Goal: Task Accomplishment & Management: Complete application form

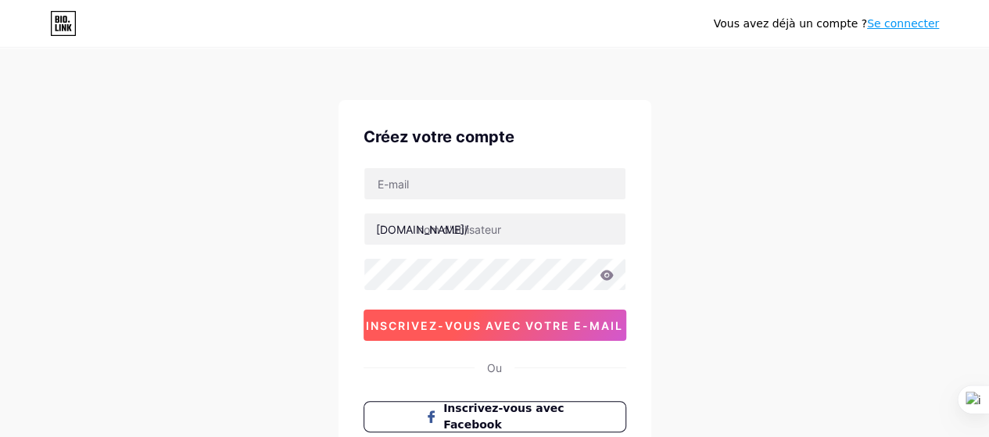
click at [422, 319] on font "inscrivez-vous avec votre e-mail" at bounding box center [494, 325] width 257 height 13
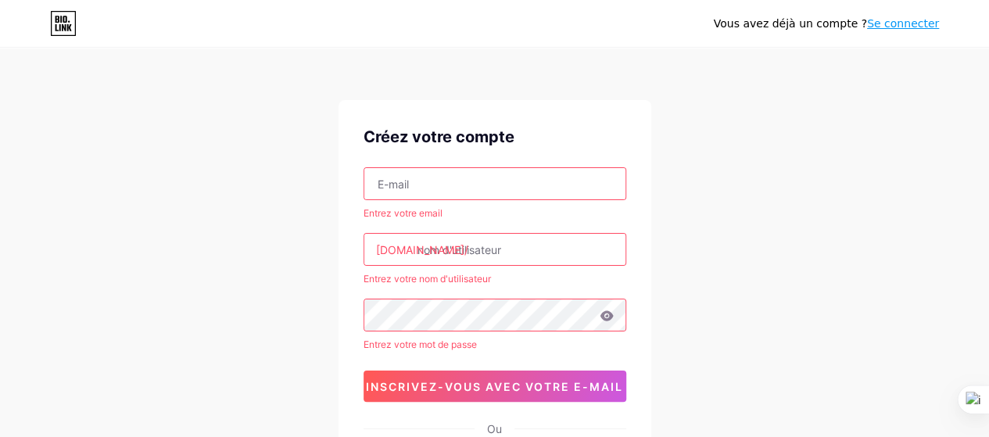
click at [418, 188] on input "text" at bounding box center [494, 183] width 261 height 31
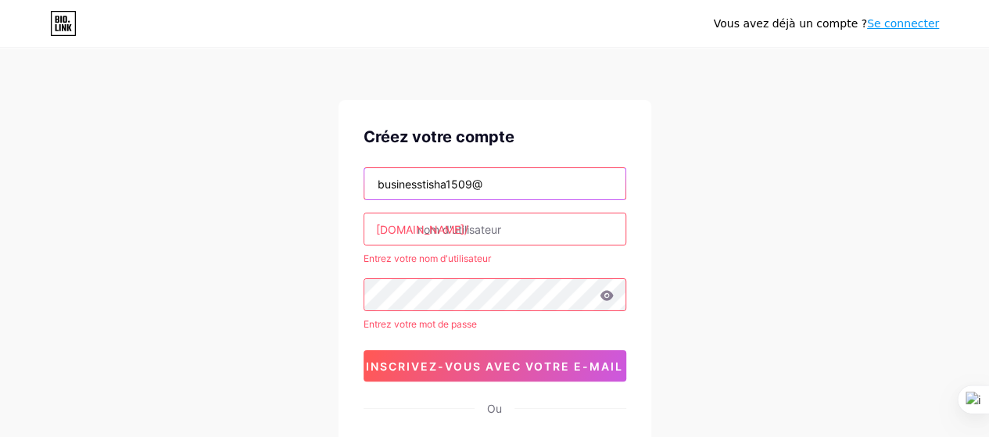
drag, startPoint x: 418, startPoint y: 188, endPoint x: 441, endPoint y: 176, distance: 25.5
click at [439, 176] on input "businesstisha1509@" at bounding box center [494, 183] width 261 height 31
click at [489, 177] on input "businesstisha1509@" at bounding box center [494, 183] width 261 height 31
type input "[EMAIL_ADDRESS][DOMAIN_NAME]"
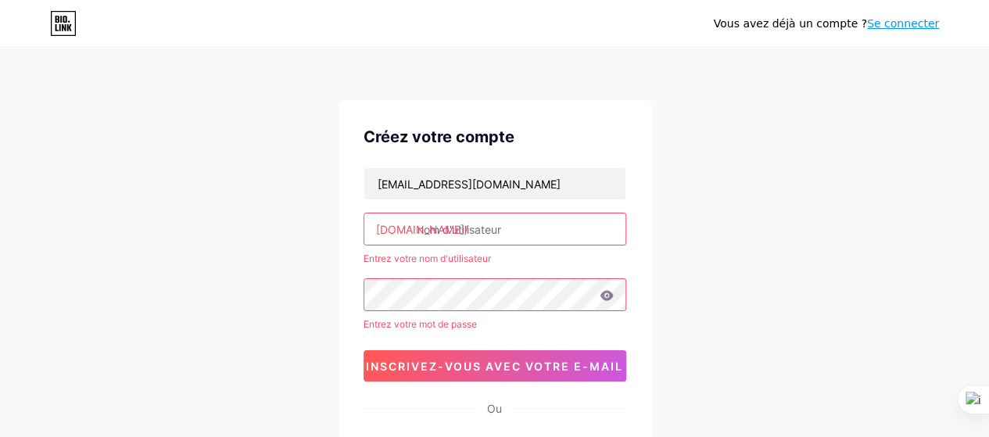
click at [428, 231] on input "text" at bounding box center [494, 228] width 261 height 31
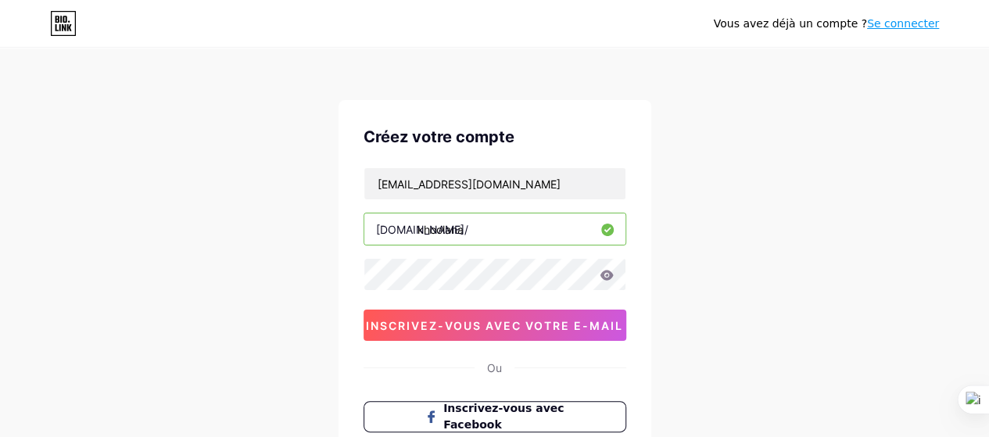
type input "khoolana"
click at [610, 276] on icon at bounding box center [606, 275] width 13 height 10
click at [219, 299] on div "Vous avez déjà un compte ? Se connecter Créez votre compte [EMAIL_ADDRESS][DOMA…" at bounding box center [494, 299] width 989 height 598
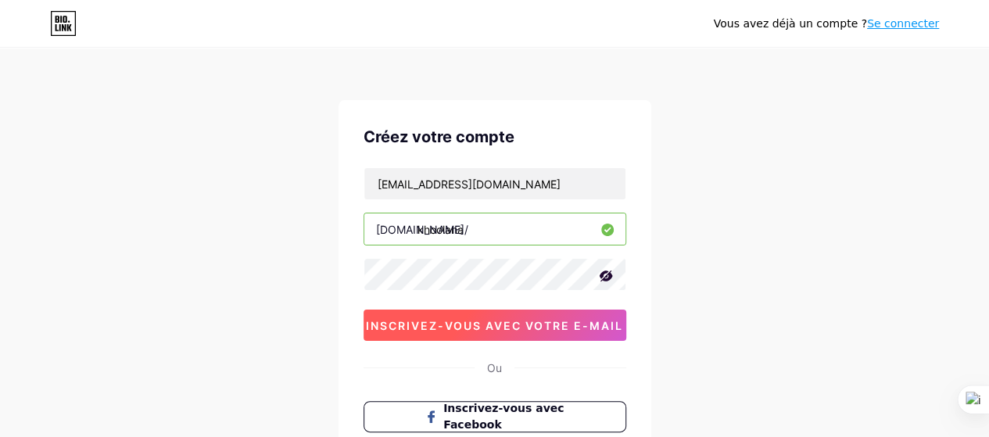
click at [425, 320] on font "inscrivez-vous avec votre e-mail" at bounding box center [494, 325] width 257 height 13
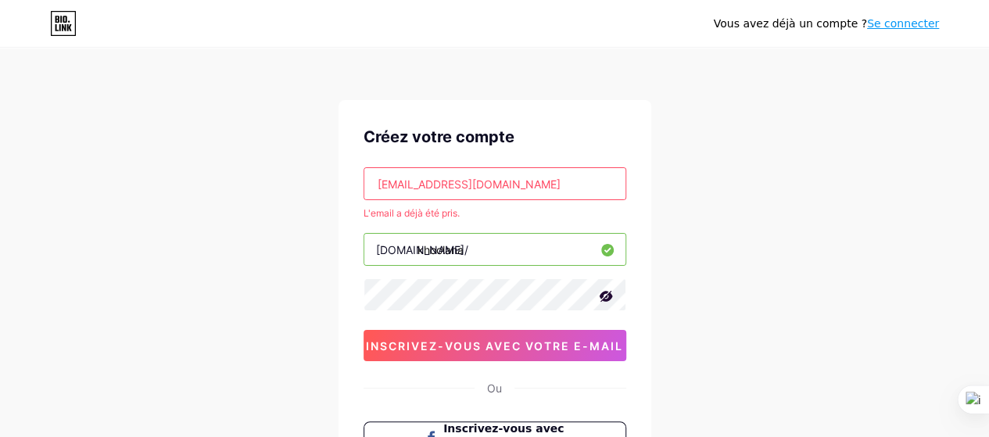
click at [469, 183] on input "[EMAIL_ADDRESS][DOMAIN_NAME]" at bounding box center [494, 183] width 261 height 31
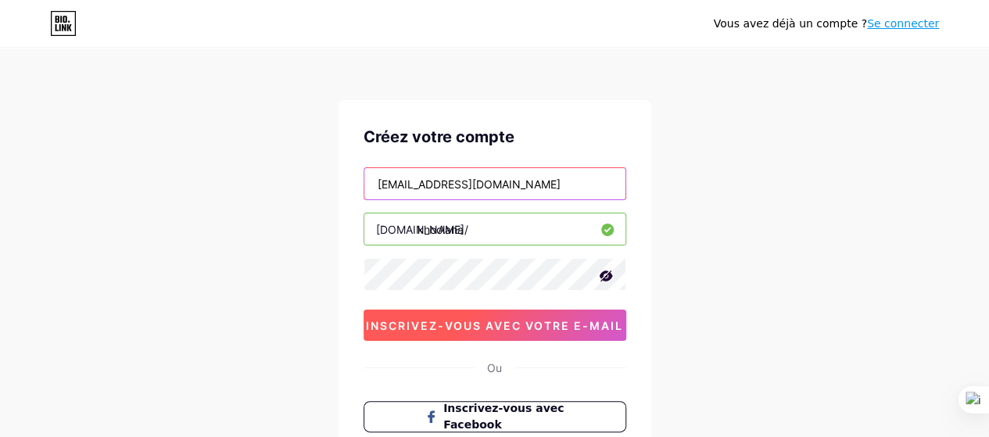
type input "[EMAIL_ADDRESS][DOMAIN_NAME]"
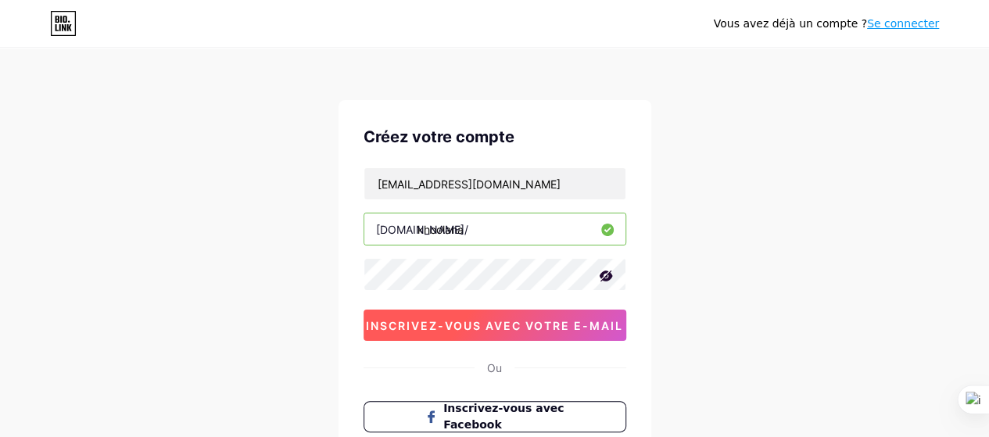
click at [506, 329] on font "inscrivez-vous avec votre e-mail" at bounding box center [494, 325] width 257 height 13
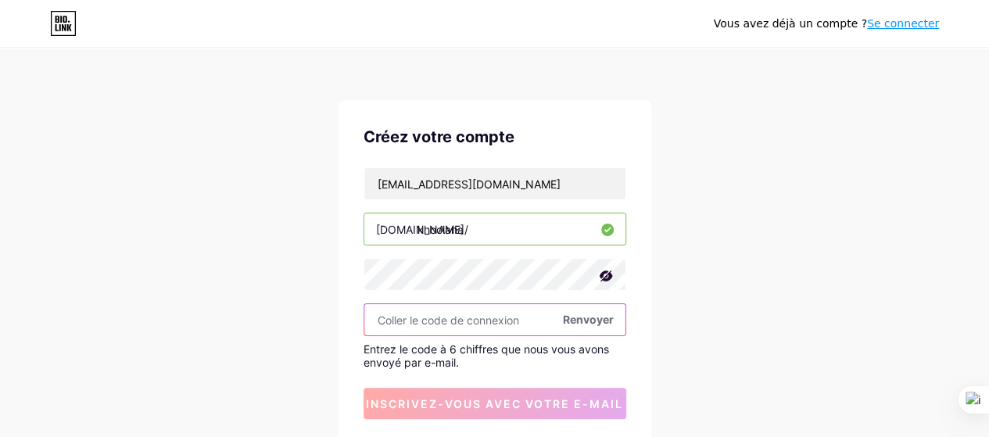
paste input "691690"
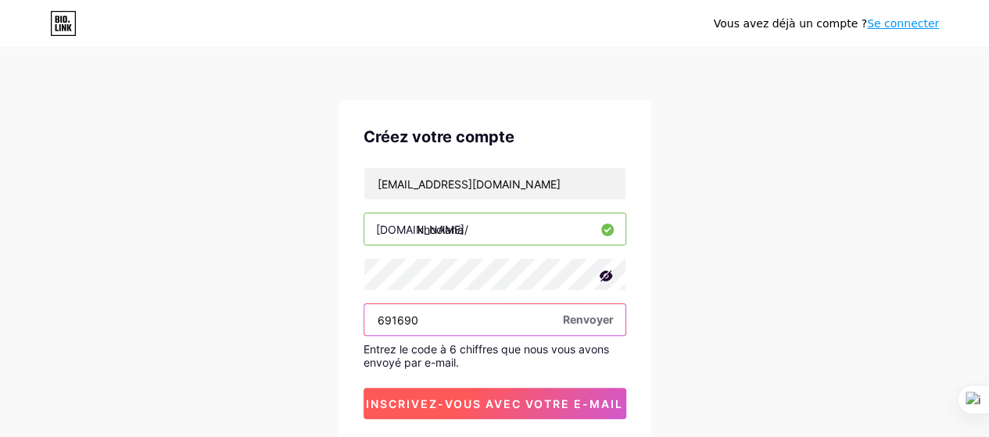
type input "691690"
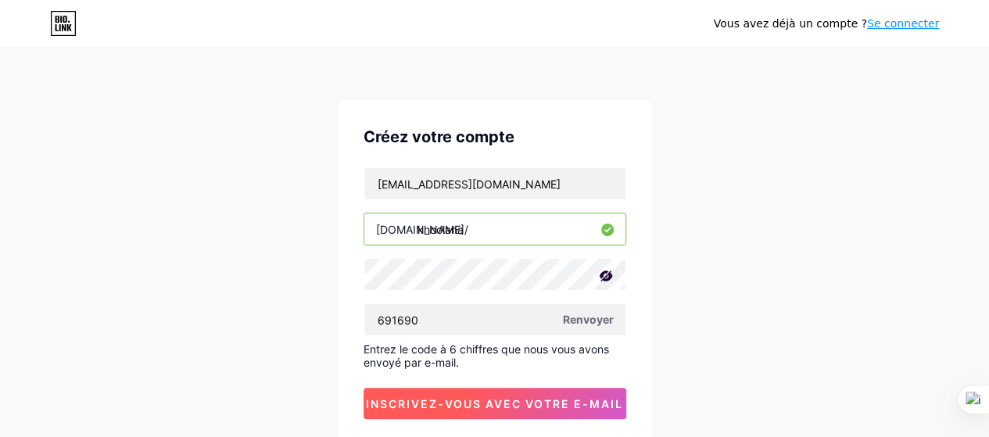
click at [487, 397] on font "inscrivez-vous avec votre e-mail" at bounding box center [494, 403] width 257 height 13
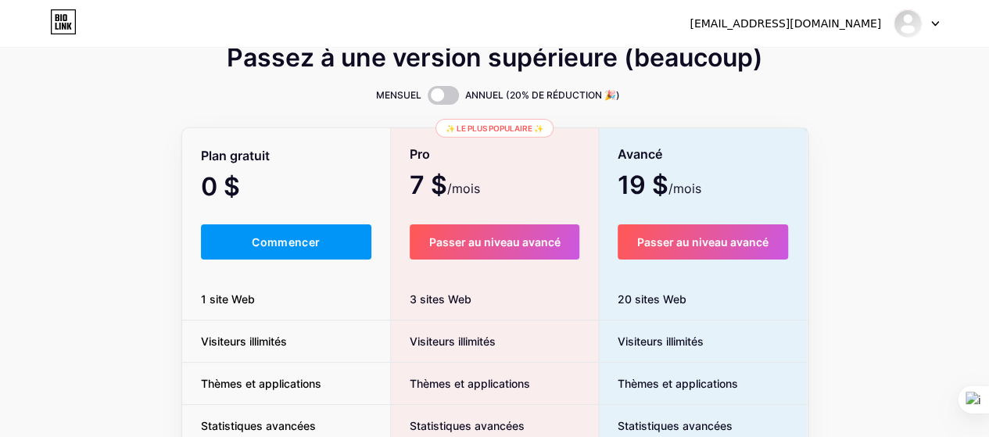
scroll to position [59, 0]
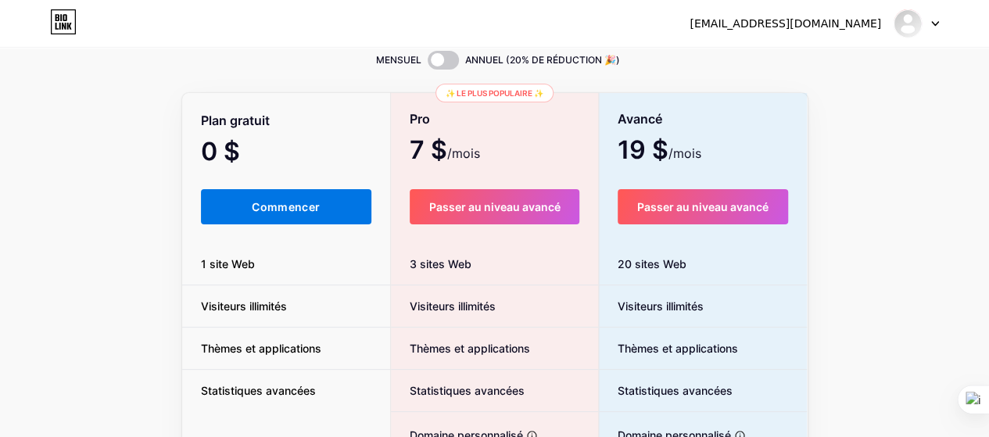
click at [261, 205] on font "Commencer" at bounding box center [286, 206] width 68 height 13
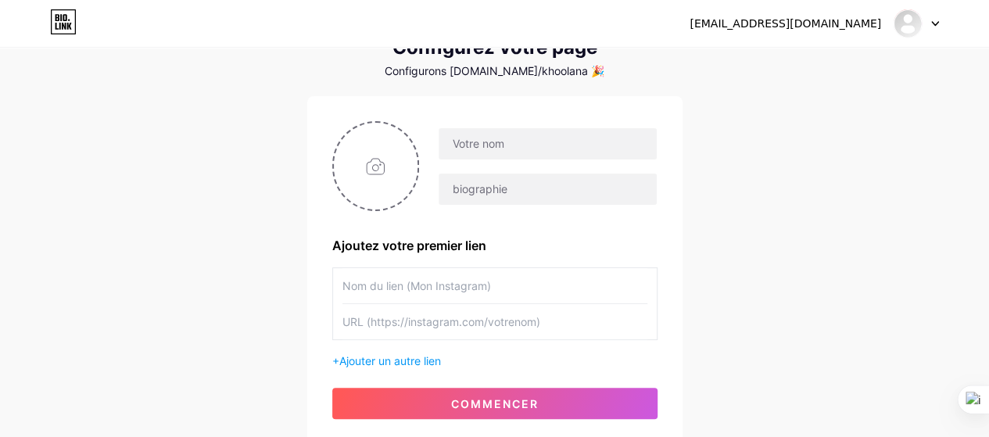
scroll to position [62, 0]
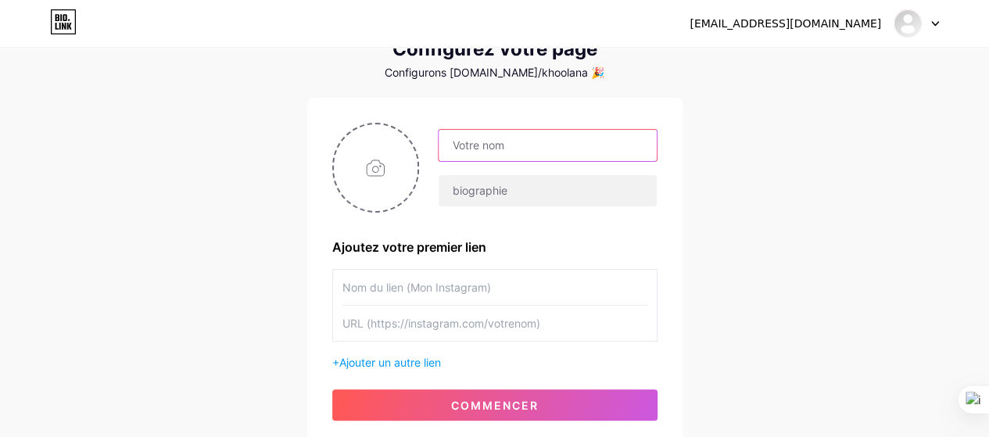
click at [524, 146] on input "text" at bounding box center [547, 145] width 217 height 31
type input "Khoolana"
click at [364, 181] on input "file" at bounding box center [376, 167] width 84 height 87
type input "C:\fakepath\Brown White Aesthetic Fashion Musllimah Logo (1).png"
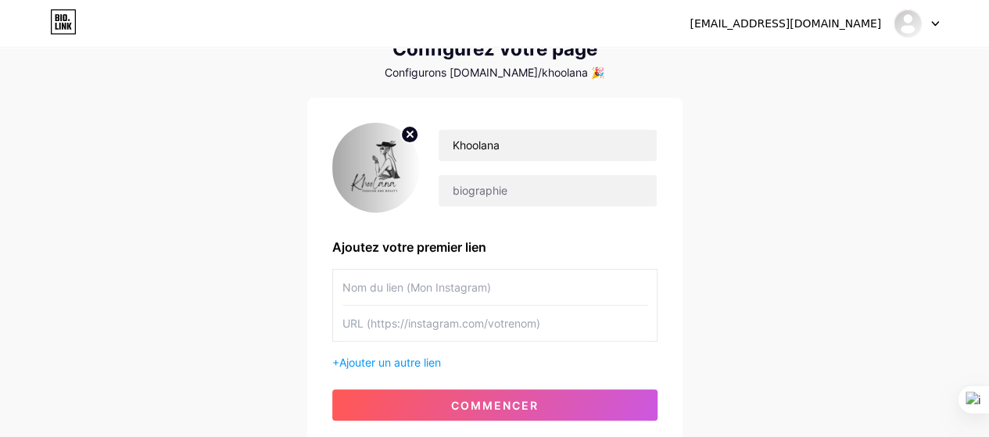
click at [412, 323] on input "text" at bounding box center [494, 323] width 305 height 35
paste input "[URL][DOMAIN_NAME]"
type input "[URL][DOMAIN_NAME]"
click at [413, 285] on input "text" at bounding box center [494, 287] width 305 height 35
type input "A"
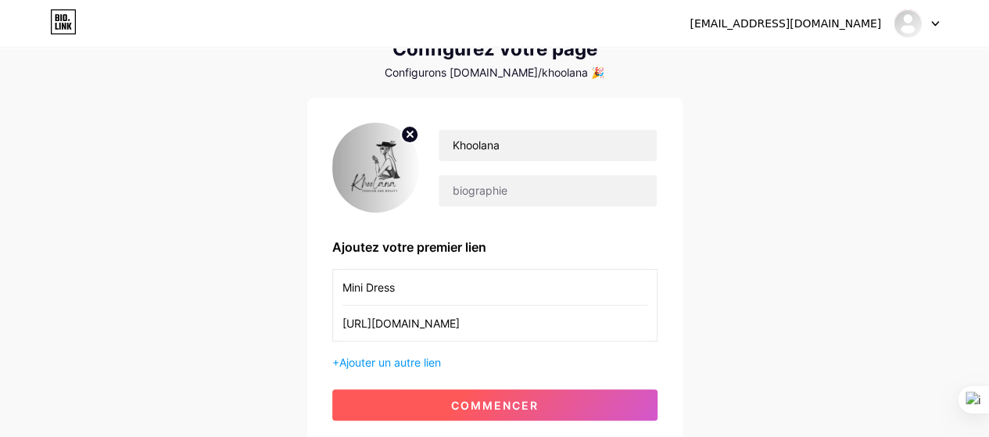
type input "Mini Dress"
click at [437, 409] on button "commencer" at bounding box center [494, 404] width 325 height 31
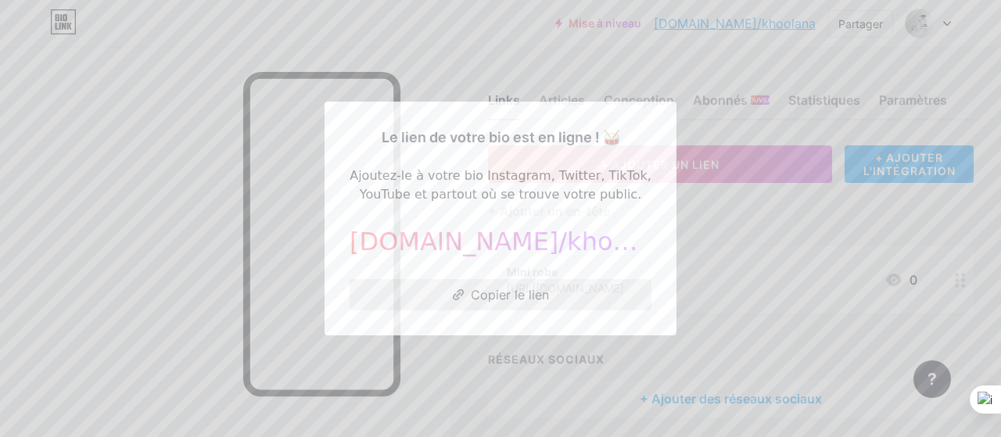
click at [504, 297] on font "Copier le lien" at bounding box center [510, 295] width 78 height 16
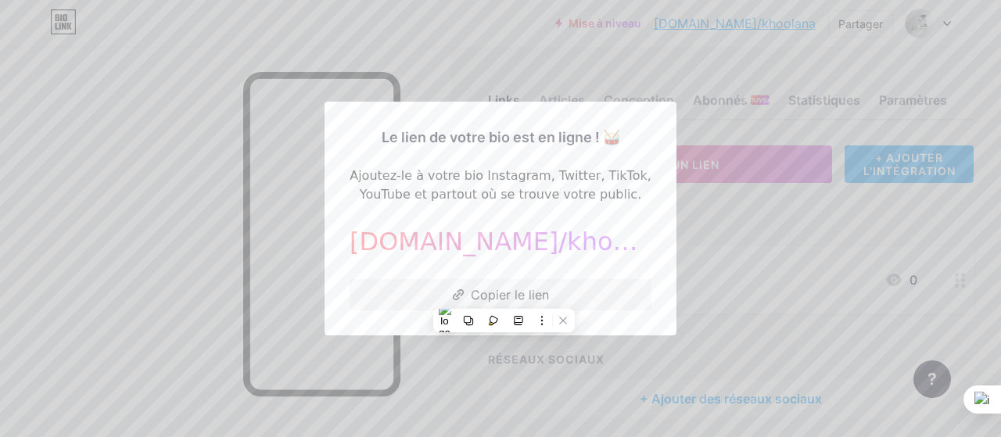
click at [103, 292] on div at bounding box center [500, 218] width 1001 height 437
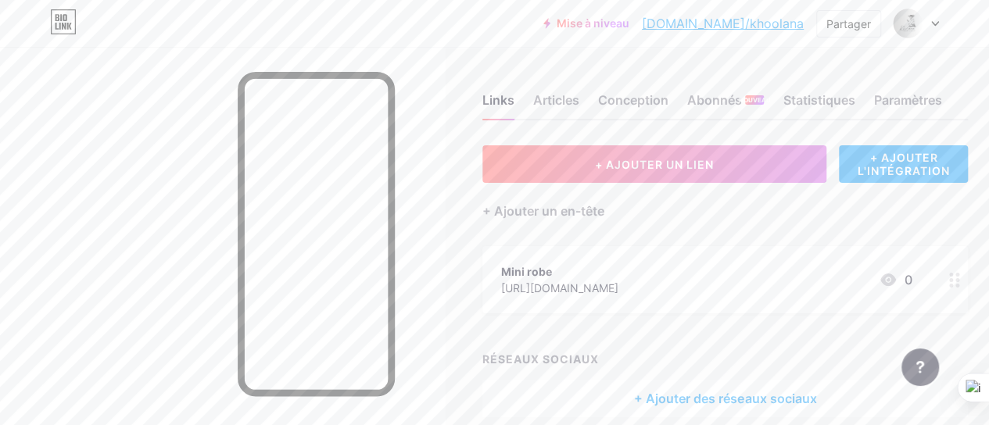
click at [776, 281] on div "Mini robe [URL][DOMAIN_NAME] 0" at bounding box center [706, 280] width 410 height 36
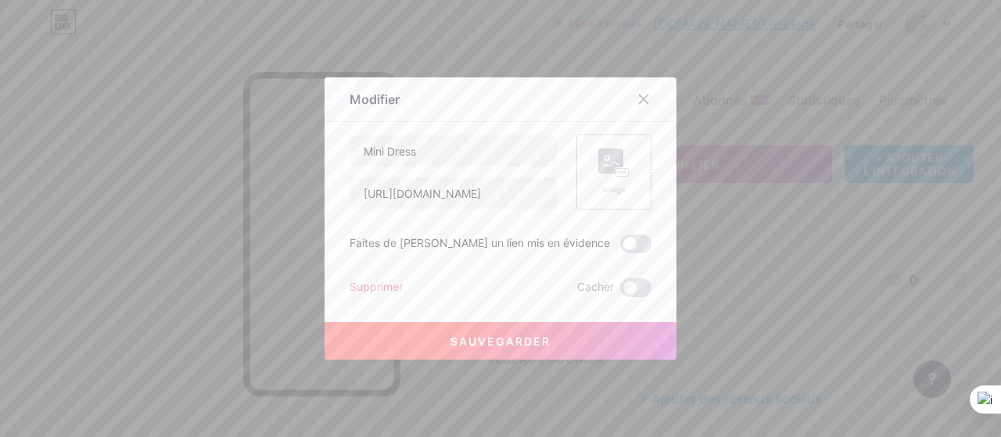
click at [604, 177] on div "Image" at bounding box center [613, 172] width 31 height 47
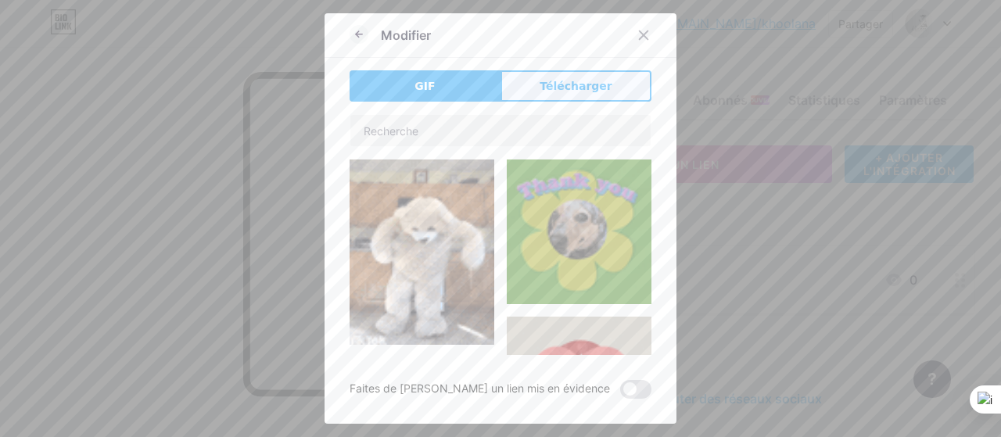
click at [510, 85] on button "Télécharger" at bounding box center [575, 85] width 151 height 31
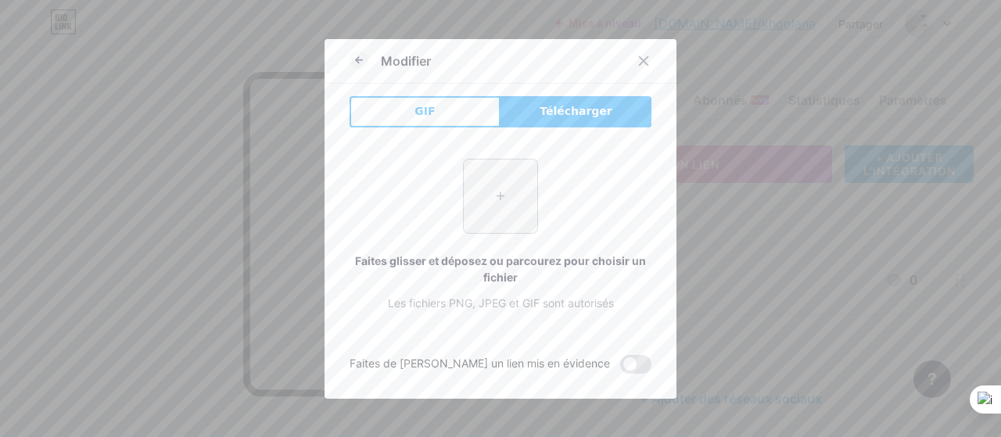
click at [496, 207] on input "file" at bounding box center [500, 196] width 73 height 73
type input "C:\fakepath\51u4uC88zOL._AC_SY879_.jpg"
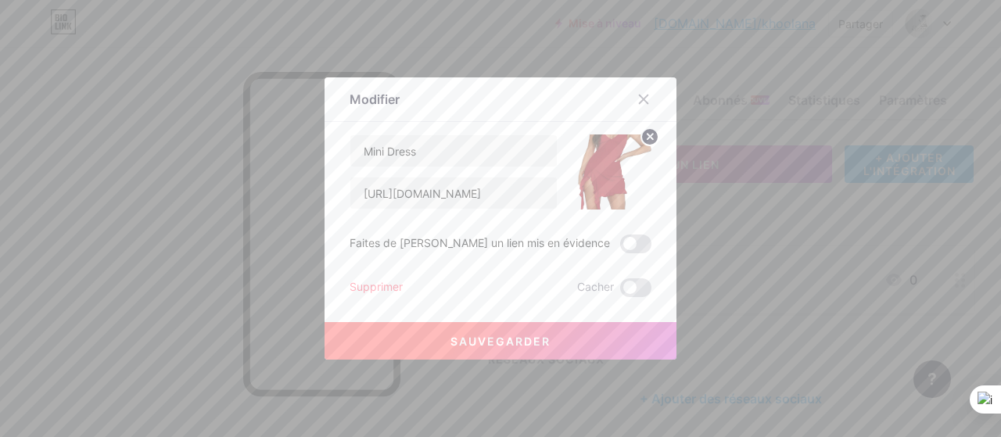
click at [521, 333] on button "Sauvegarder" at bounding box center [500, 341] width 352 height 38
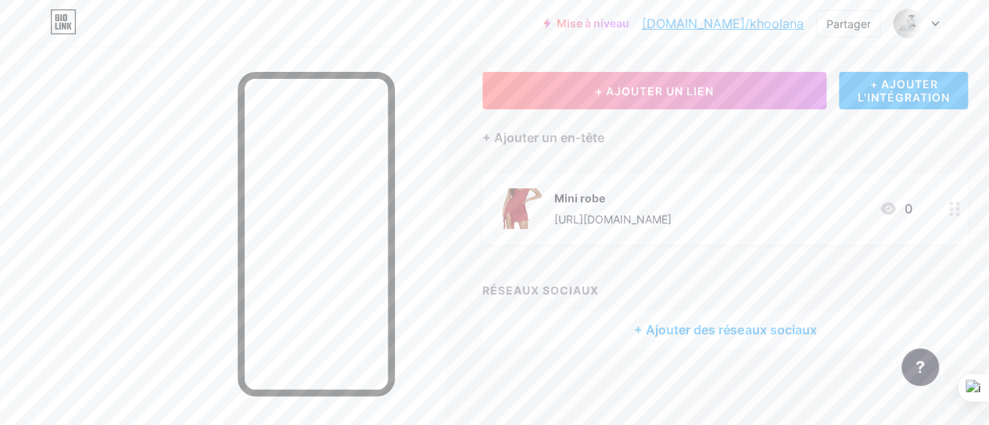
scroll to position [74, 0]
click at [737, 327] on font "+ Ajouter des réseaux sociaux" at bounding box center [725, 329] width 182 height 16
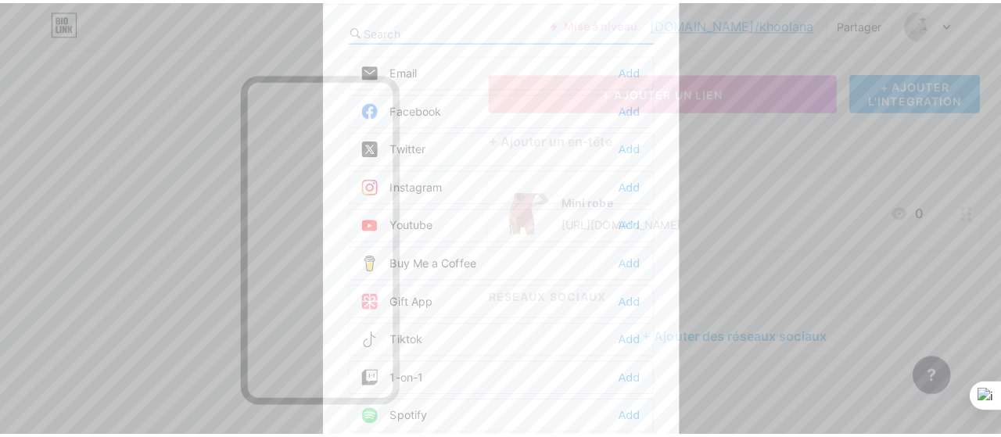
scroll to position [63, 0]
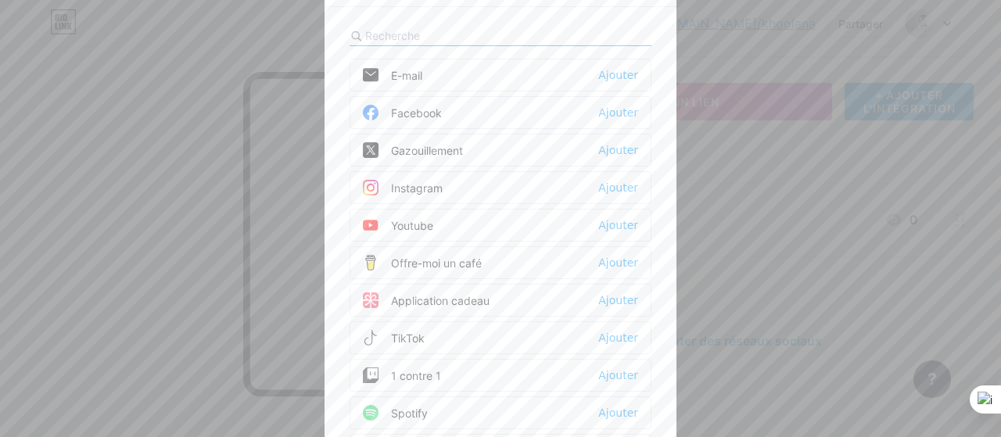
click at [785, 62] on div at bounding box center [500, 218] width 1001 height 437
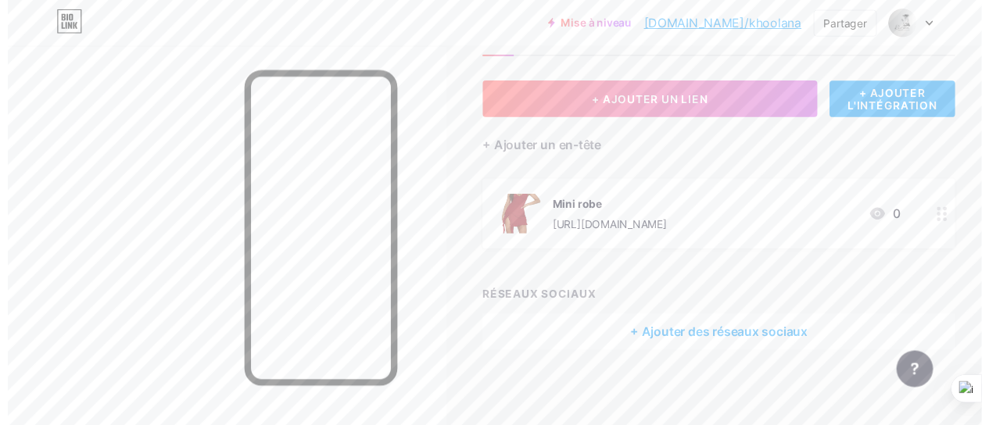
scroll to position [74, 0]
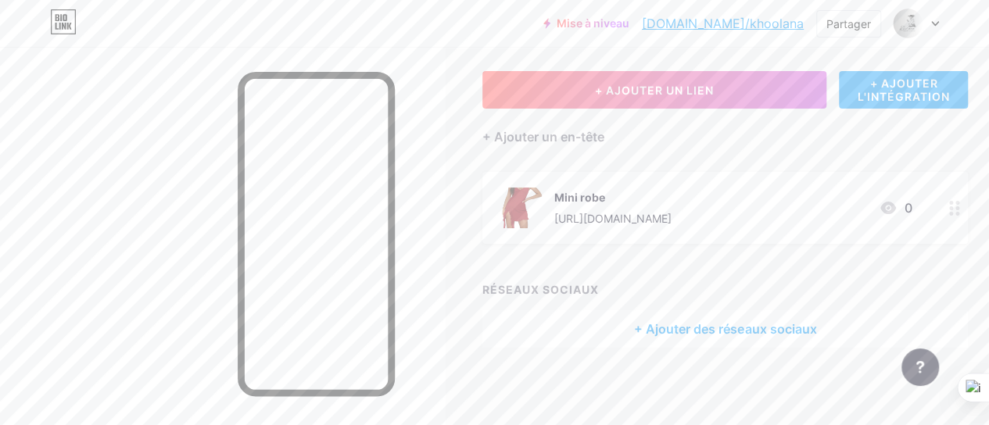
click at [905, 90] on font "+ AJOUTER L'INTÉGRATION" at bounding box center [904, 90] width 92 height 27
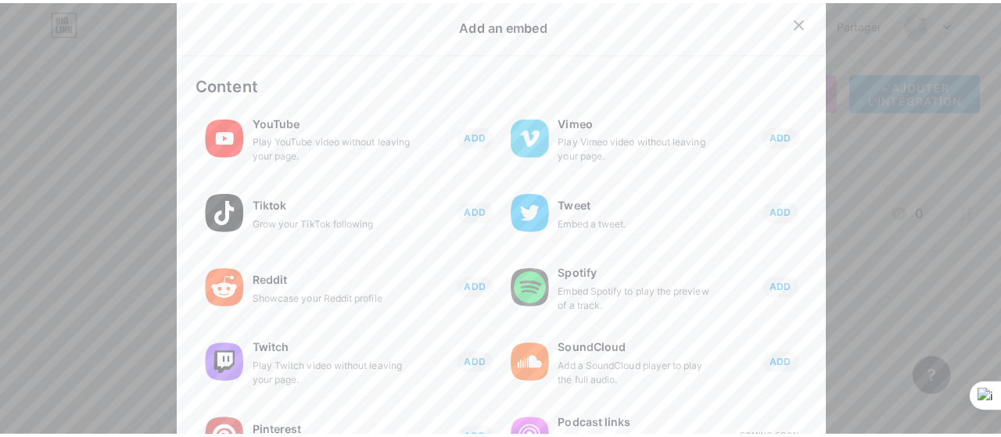
scroll to position [63, 0]
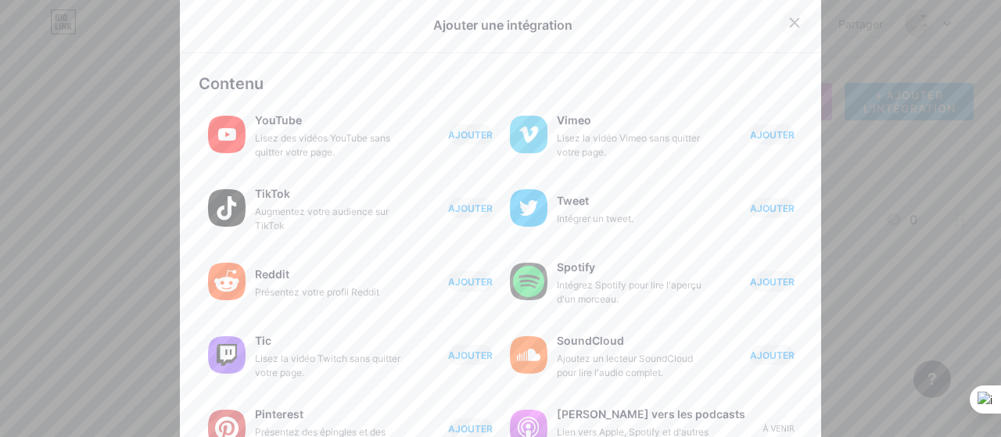
click at [788, 26] on icon at bounding box center [794, 22] width 13 height 13
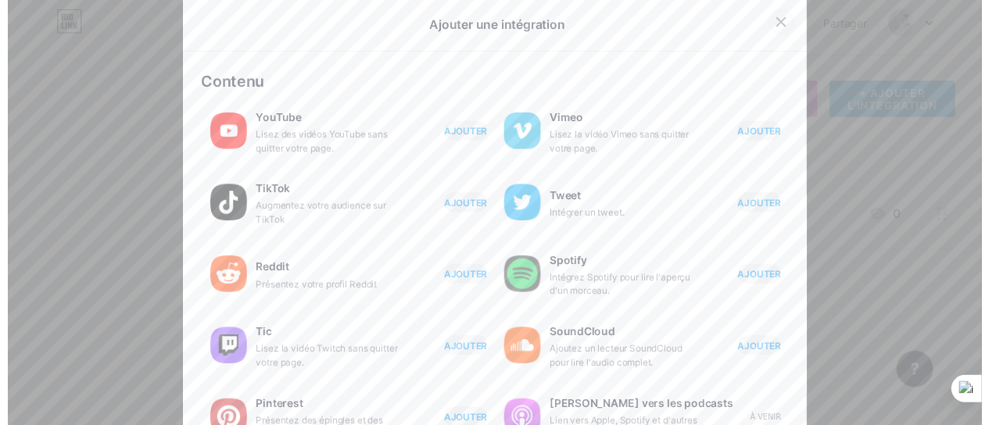
scroll to position [74, 0]
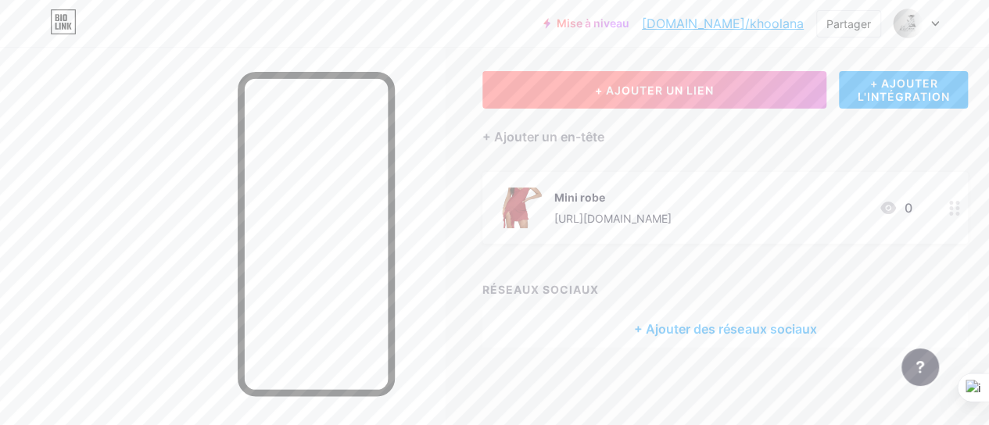
click at [712, 99] on button "+ AJOUTER UN LIEN" at bounding box center [654, 90] width 344 height 38
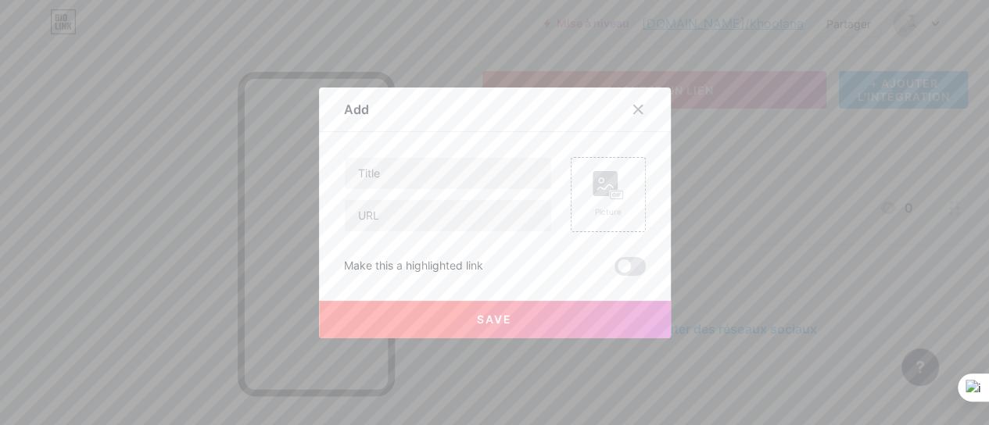
scroll to position [63, 0]
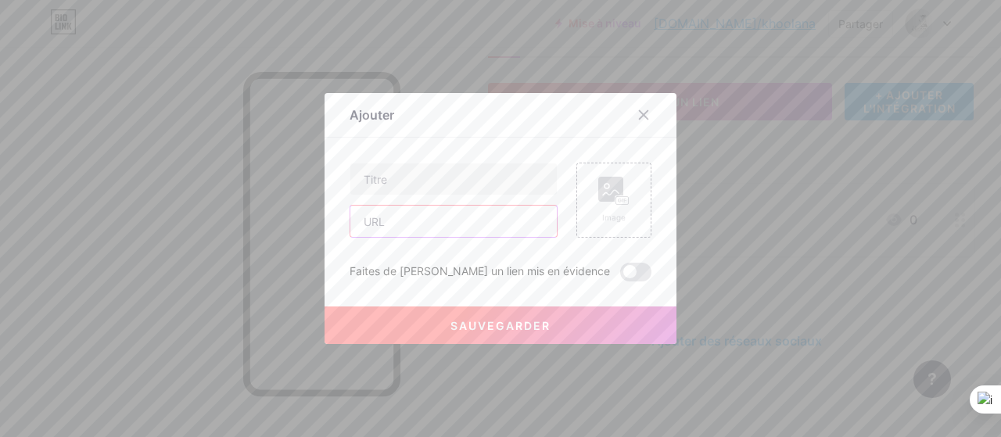
click at [488, 215] on input "text" at bounding box center [453, 221] width 206 height 31
paste input "[URL][DOMAIN_NAME]"
type input "[URL][DOMAIN_NAME]"
click at [477, 181] on input "text" at bounding box center [453, 178] width 206 height 31
type input "Skirts"
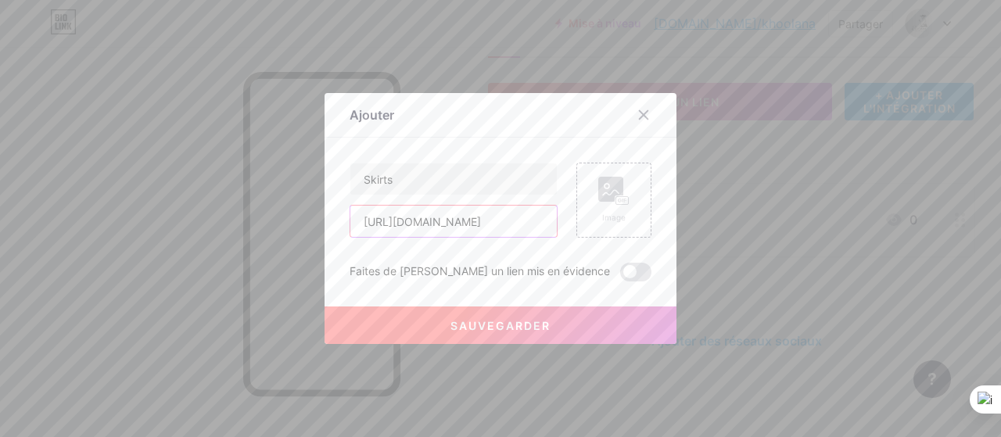
click at [500, 220] on input "[URL][DOMAIN_NAME]" at bounding box center [453, 221] width 206 height 31
paste input "[URL][DOMAIN_NAME]"
type input "[URL][DOMAIN_NAME]"
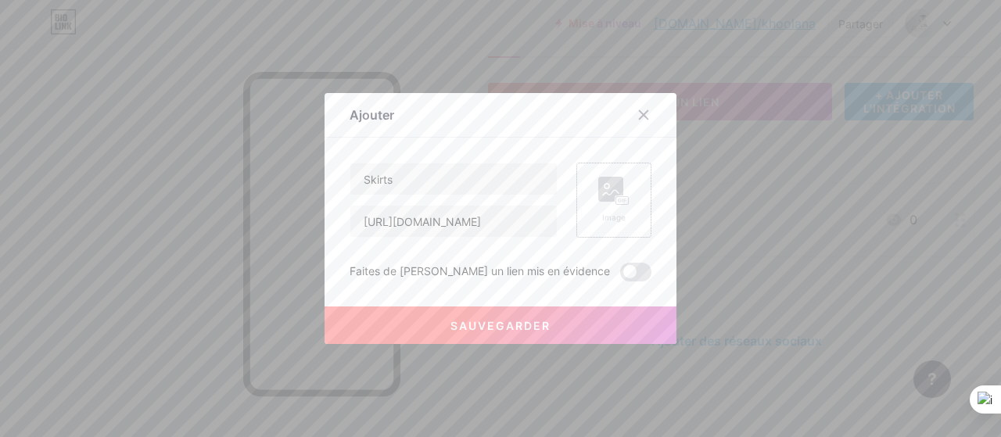
click at [604, 200] on rect at bounding box center [610, 189] width 25 height 25
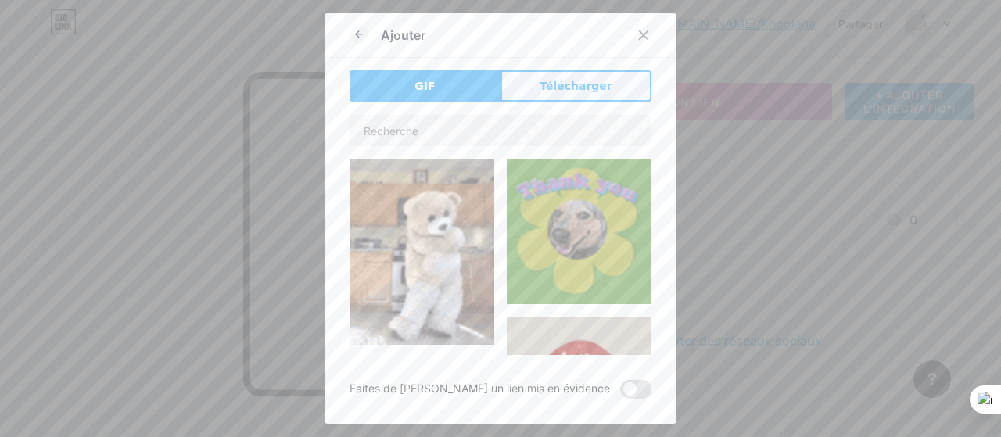
click at [548, 82] on font "Télécharger" at bounding box center [575, 86] width 73 height 13
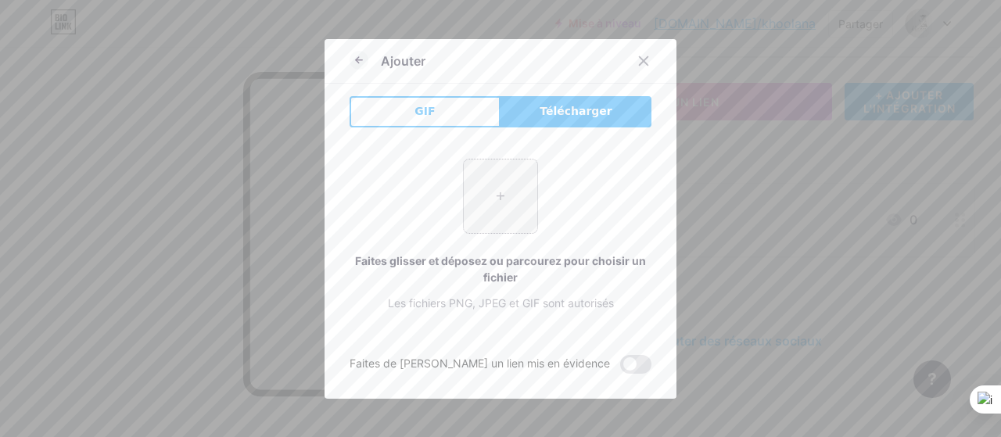
click at [486, 202] on input "file" at bounding box center [500, 196] width 73 height 73
type input "C:\fakepath\51tNSn6utfL._AC_SY879_.jpg"
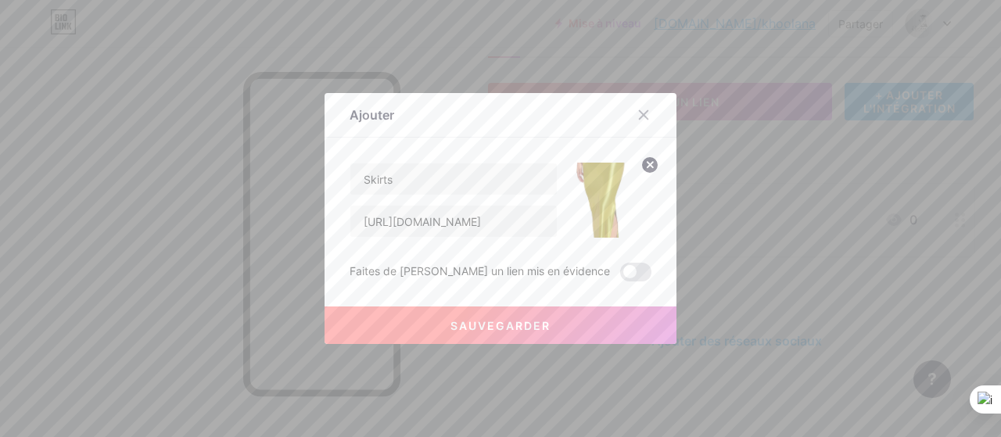
click at [602, 215] on img at bounding box center [613, 200] width 75 height 75
click at [647, 167] on icon at bounding box center [649, 164] width 5 height 5
click at [617, 197] on rect at bounding box center [622, 201] width 13 height 8
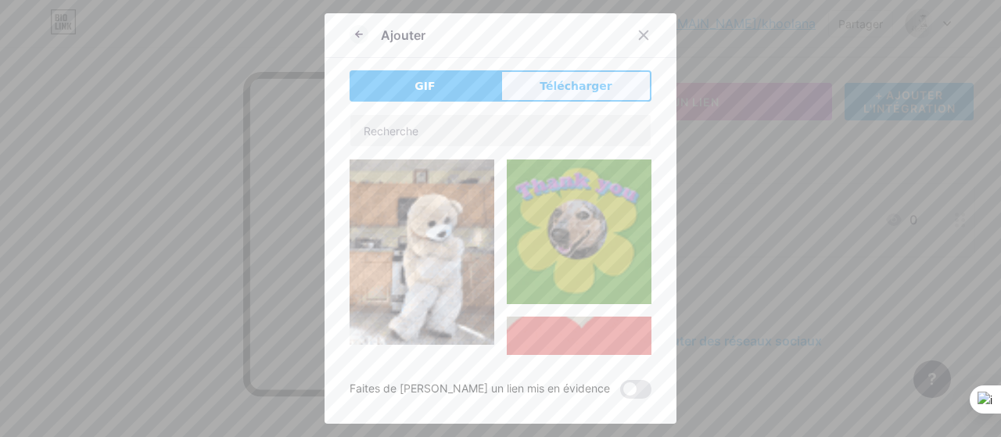
click at [547, 93] on span "Télécharger" at bounding box center [575, 86] width 73 height 16
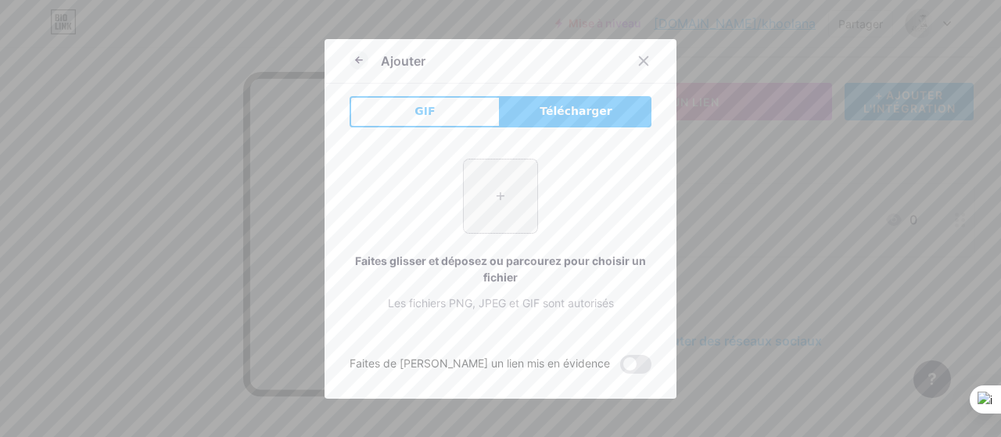
click at [496, 214] on input "file" at bounding box center [500, 196] width 73 height 73
type input "C:\fakepath\61PQPq+un2L._AC_SY879_.jpg"
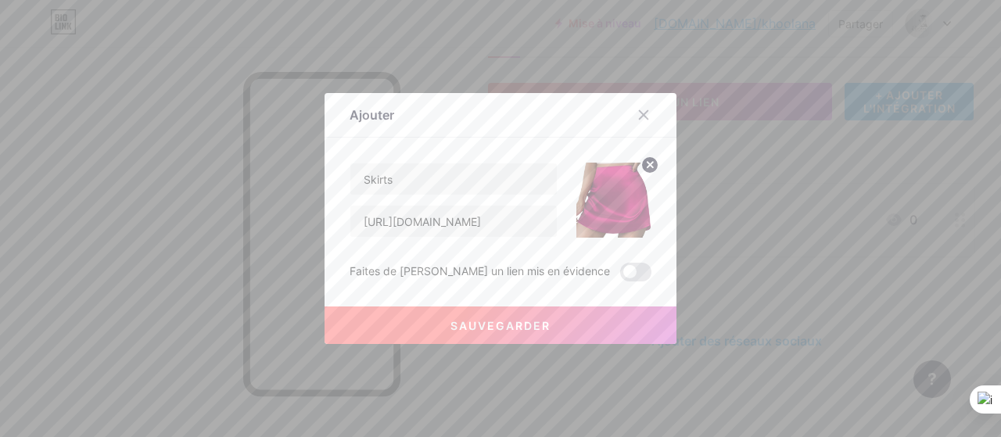
click at [557, 324] on button "Sauvegarder" at bounding box center [500, 325] width 352 height 38
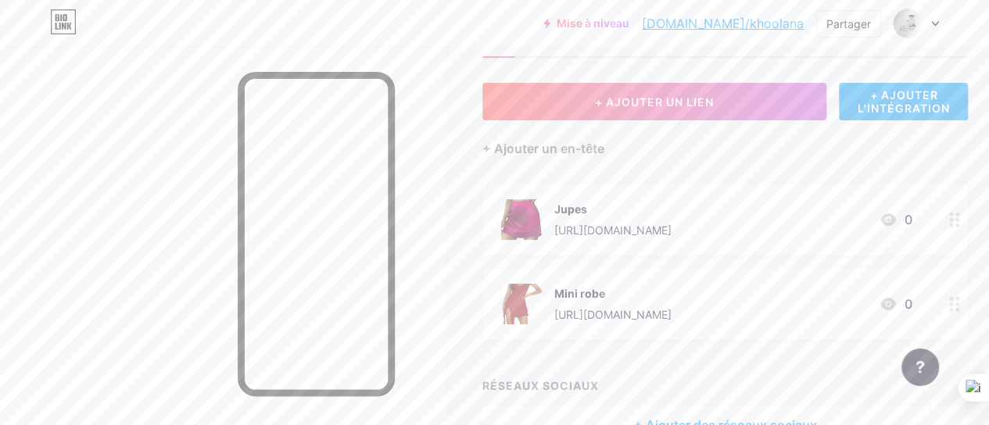
click at [557, 324] on div "Mini robe [URL][DOMAIN_NAME] 0" at bounding box center [725, 304] width 486 height 72
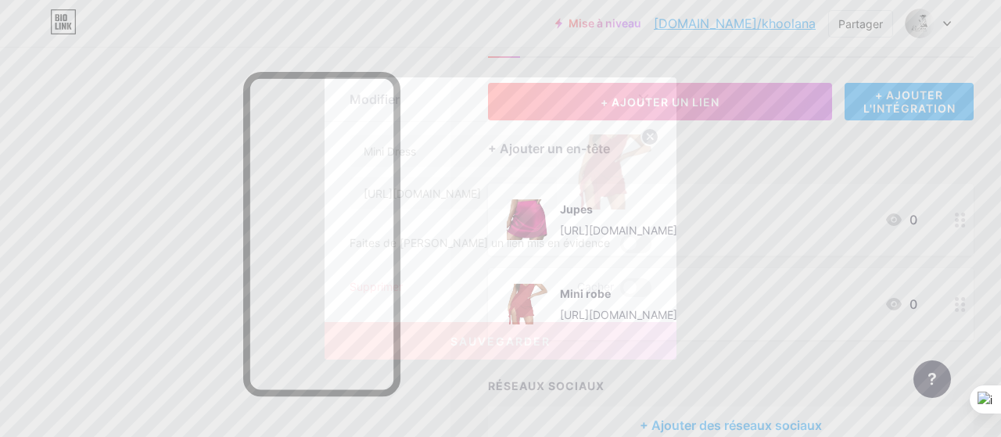
click at [521, 23] on div at bounding box center [500, 218] width 1001 height 437
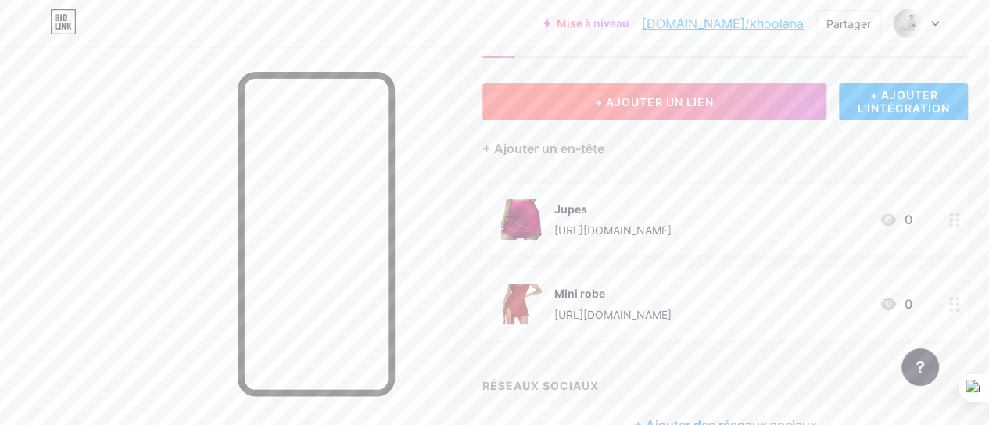
click at [602, 109] on button "+ AJOUTER UN LIEN" at bounding box center [654, 102] width 344 height 38
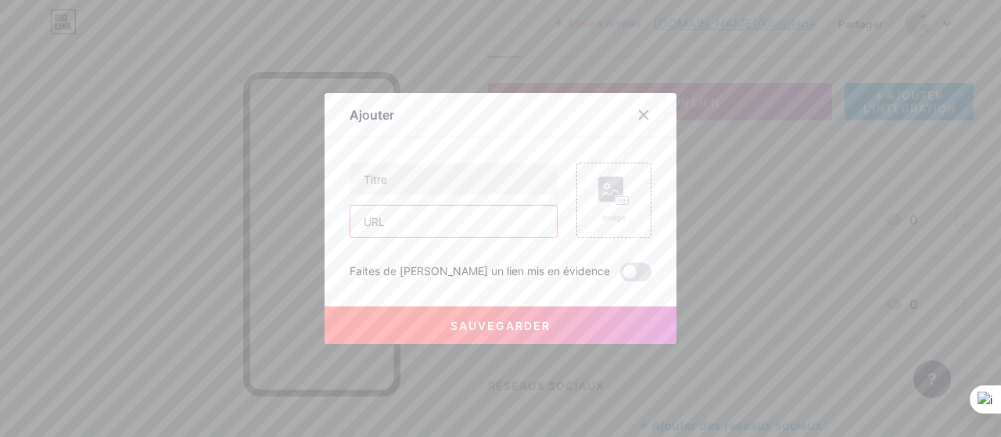
click at [387, 221] on input "text" at bounding box center [453, 221] width 206 height 31
paste input "[URL][DOMAIN_NAME]"
type input "[URL][DOMAIN_NAME]"
click at [385, 185] on input "text" at bounding box center [453, 178] width 206 height 31
type input "Beauty Finds"
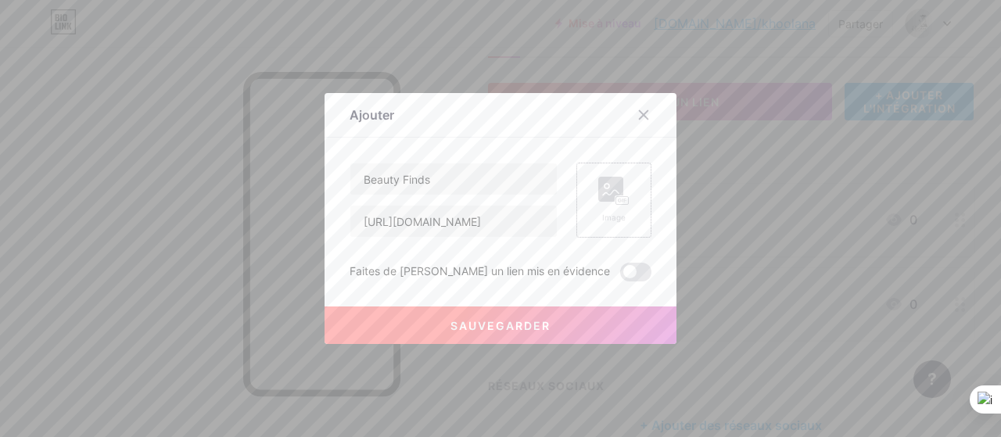
click at [590, 217] on div "Image" at bounding box center [613, 200] width 75 height 75
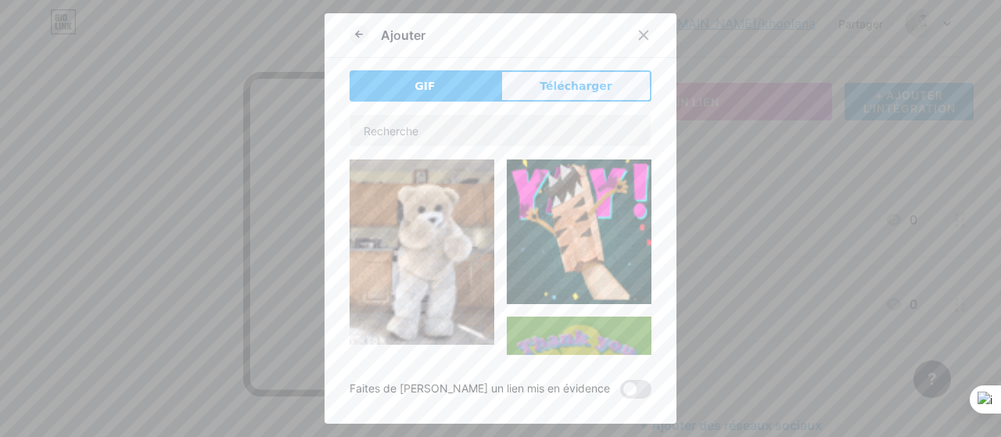
click at [550, 88] on font "Télécharger" at bounding box center [575, 86] width 73 height 13
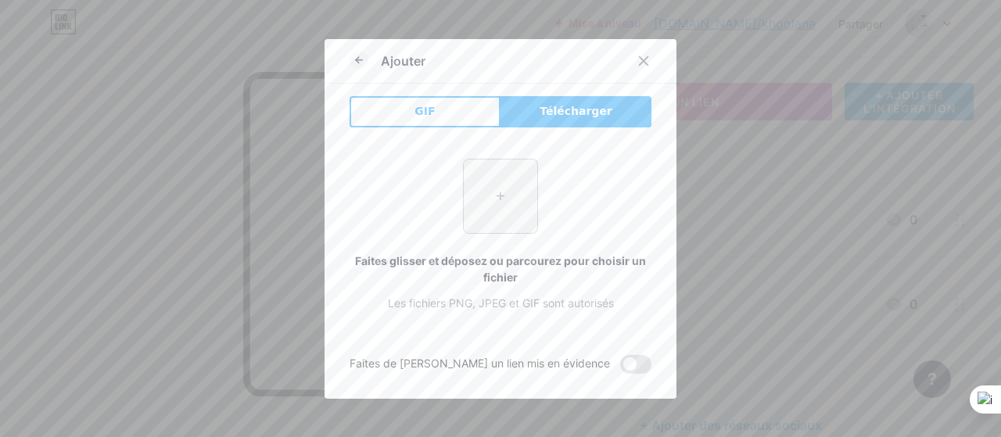
click at [492, 211] on input "file" at bounding box center [500, 196] width 73 height 73
click at [503, 199] on input "file" at bounding box center [500, 196] width 73 height 73
type input "C:\fakepath\41C9x3ZS0HL._SS40_.jpg"
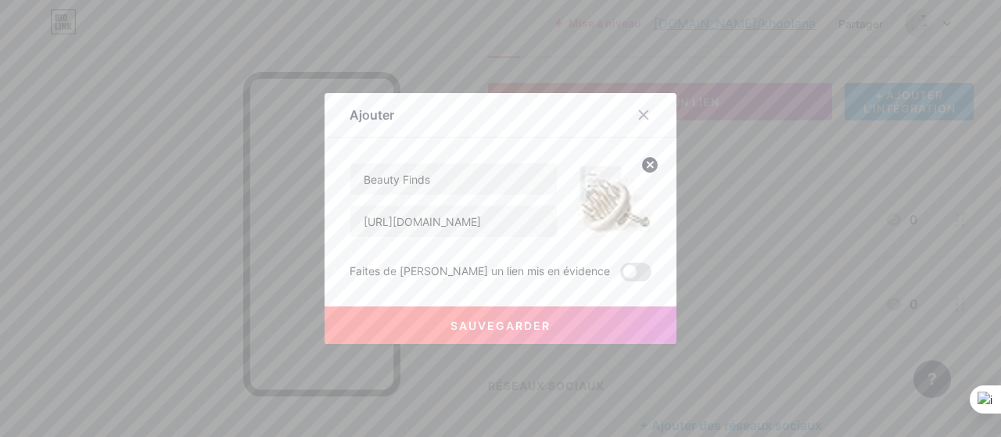
click at [409, 238] on div "Beauty Finds [URL][DOMAIN_NAME] Faites de [PERSON_NAME] un lien mis en évidence…" at bounding box center [500, 222] width 302 height 119
click at [641, 163] on circle at bounding box center [649, 164] width 17 height 17
click at [619, 204] on rect at bounding box center [622, 201] width 13 height 8
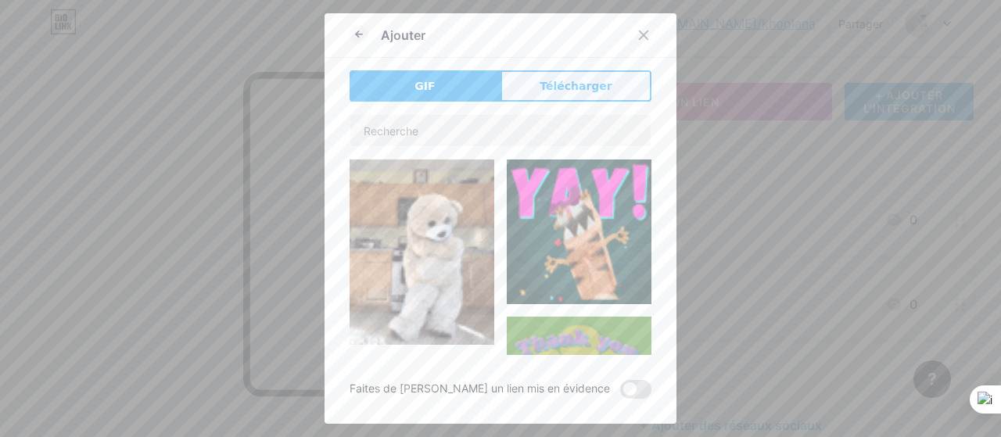
click at [558, 90] on font "Télécharger" at bounding box center [575, 86] width 73 height 13
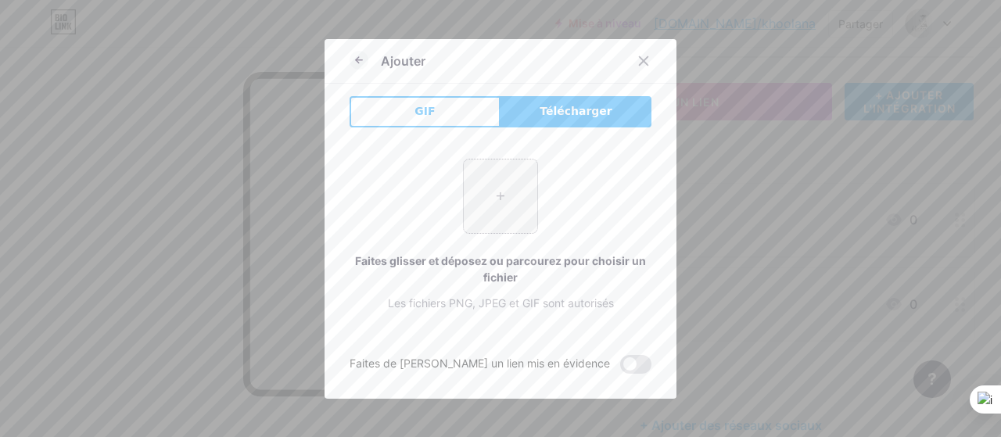
click at [494, 204] on input "file" at bounding box center [500, 196] width 73 height 73
type input "C:\fakepath\51M1ktpcwCL._AC_UF480,480_SR480,480_.jpg"
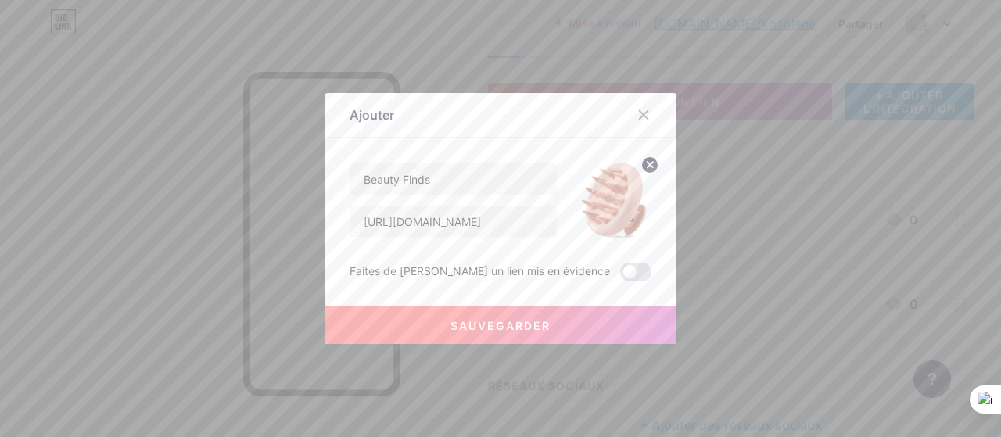
click at [472, 324] on font "Sauvegarder" at bounding box center [500, 325] width 100 height 13
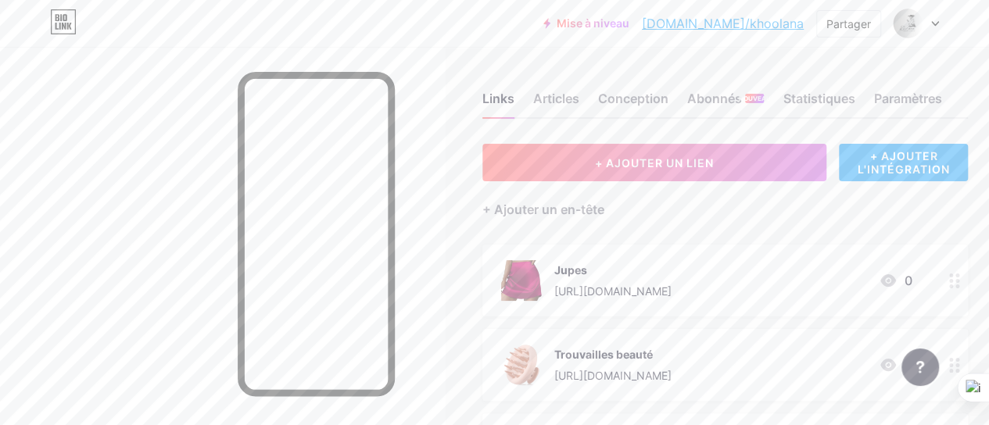
scroll to position [0, 0]
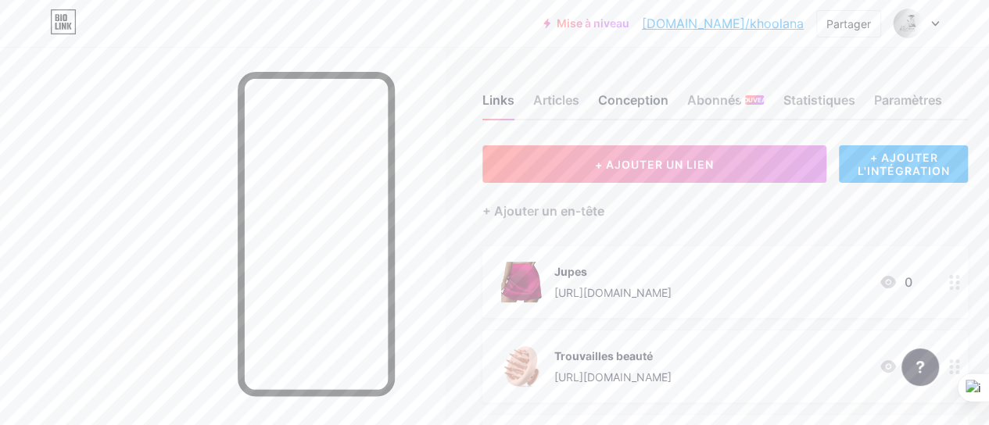
click at [613, 103] on font "Conception" at bounding box center [633, 100] width 70 height 16
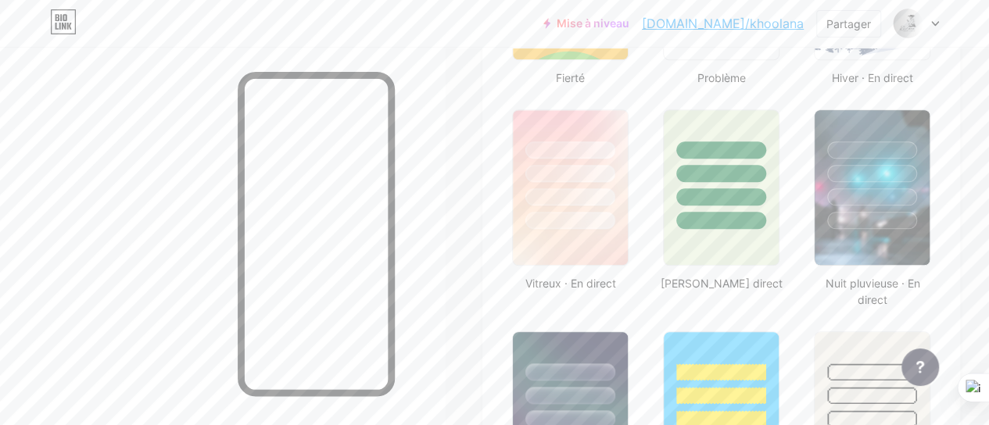
scroll to position [758, 0]
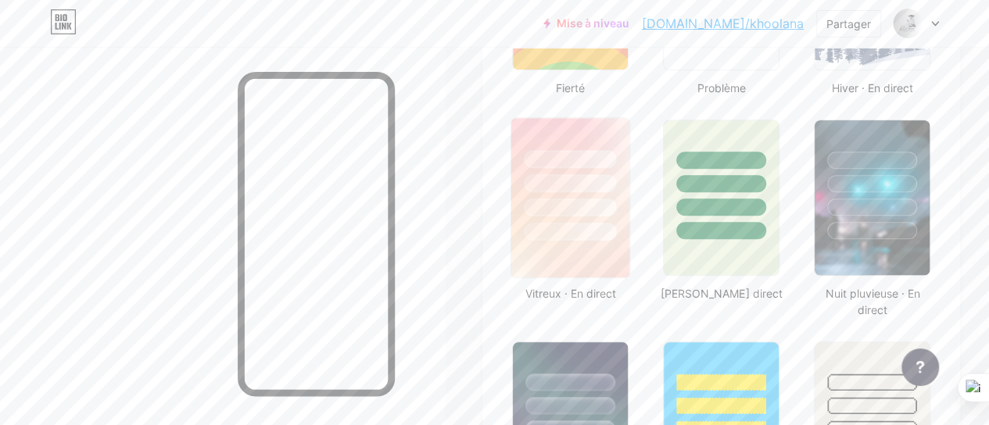
click at [582, 218] on div at bounding box center [570, 179] width 118 height 123
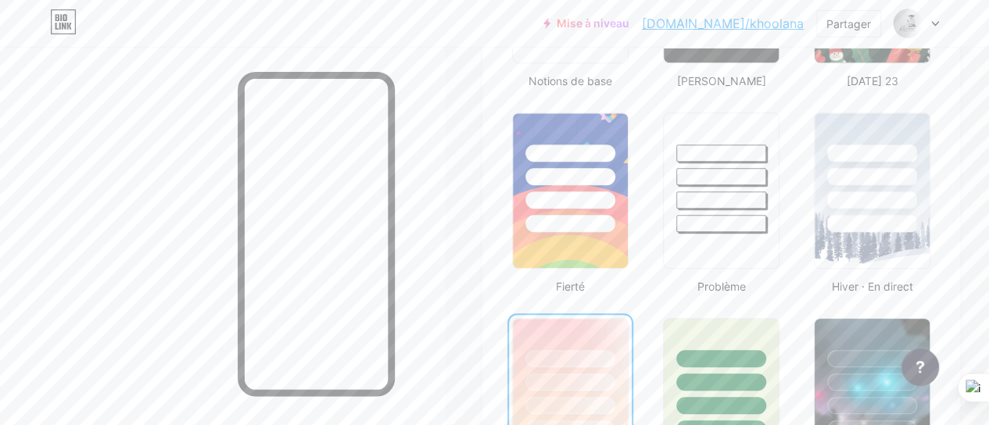
scroll to position [554, 0]
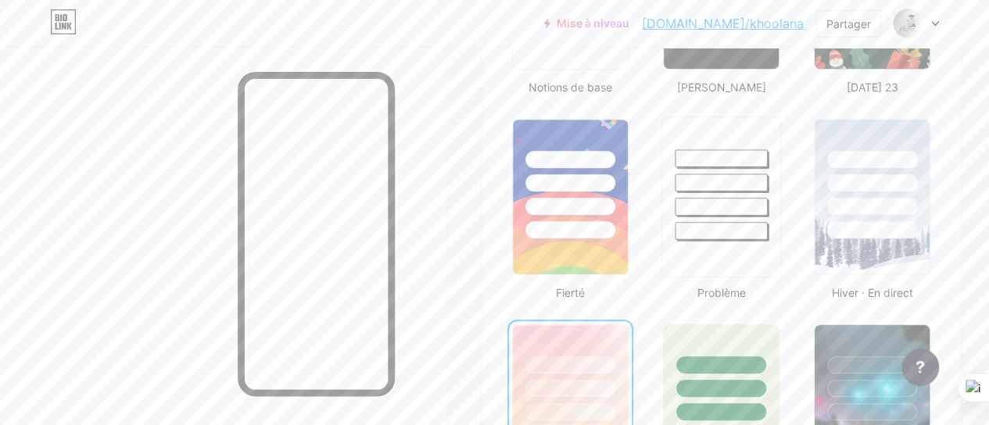
click at [710, 219] on div at bounding box center [721, 178] width 118 height 123
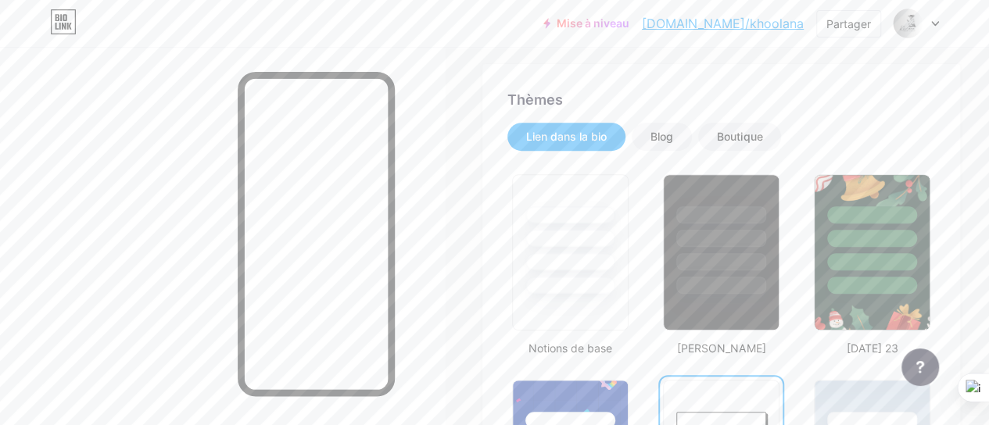
scroll to position [296, 0]
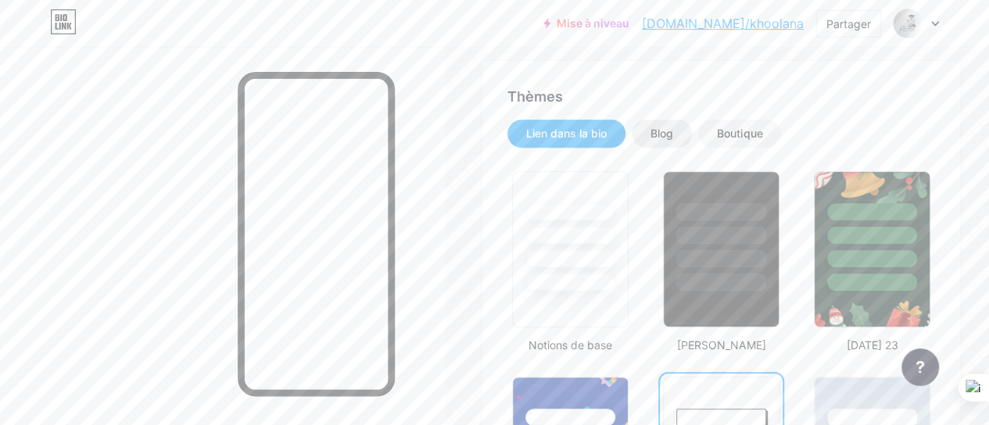
click at [673, 130] on font "Blog" at bounding box center [662, 133] width 23 height 13
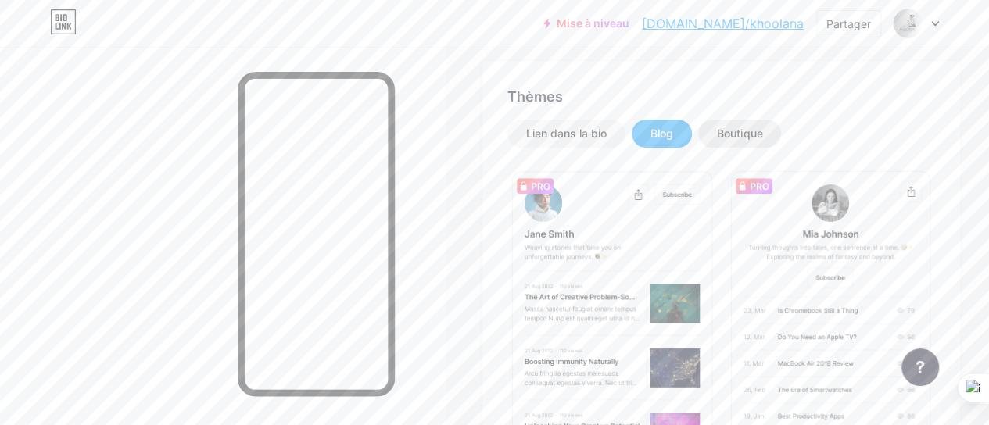
click at [736, 124] on div "Boutique" at bounding box center [739, 134] width 83 height 28
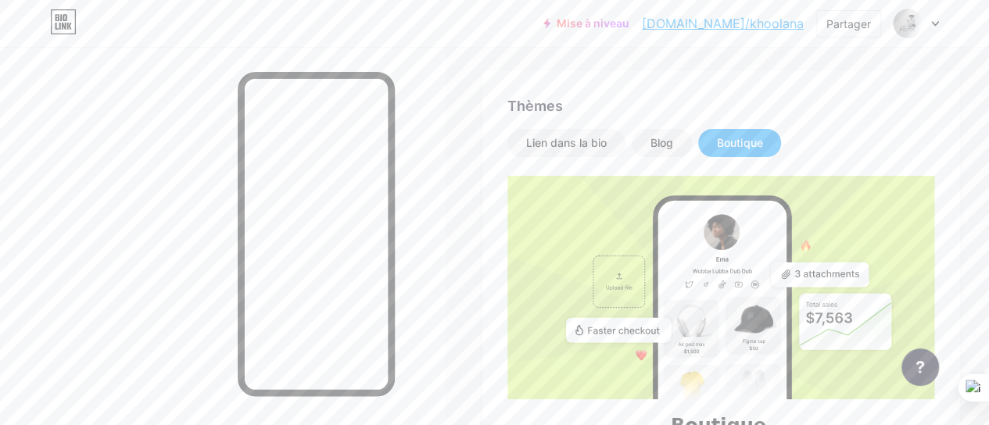
scroll to position [231, 0]
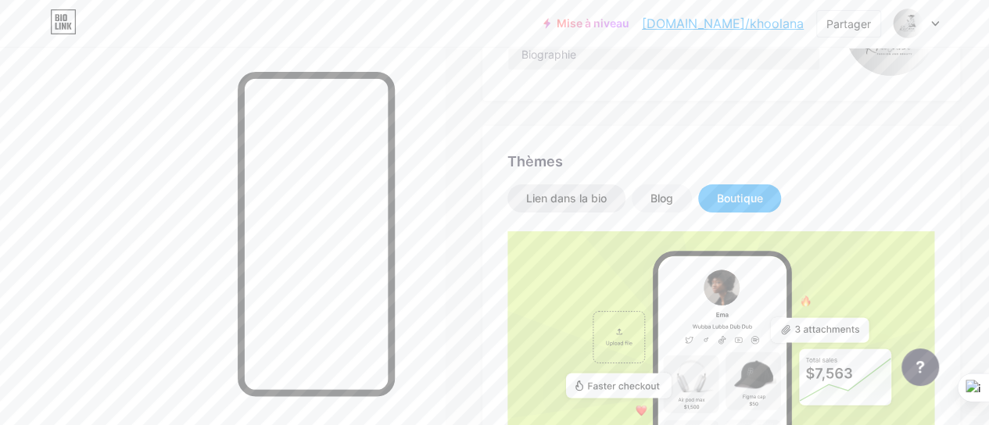
click at [590, 203] on font "Lien dans la bio" at bounding box center [566, 198] width 81 height 13
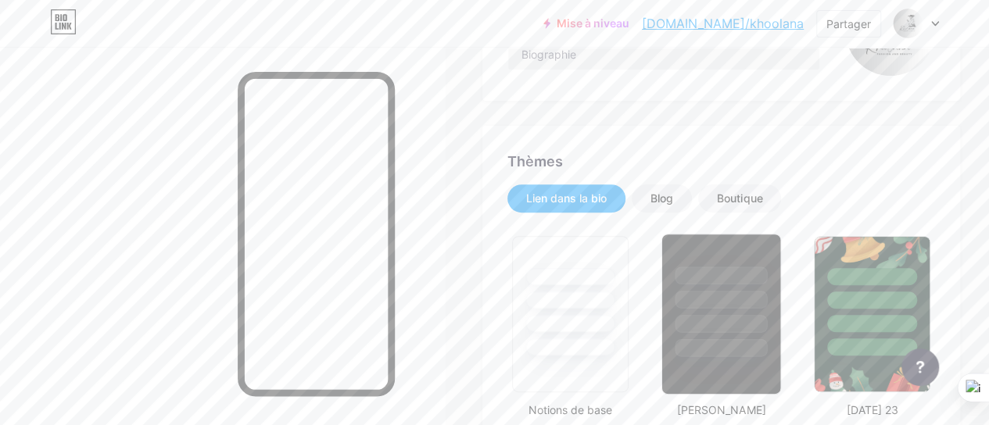
click at [732, 273] on div at bounding box center [722, 276] width 92 height 18
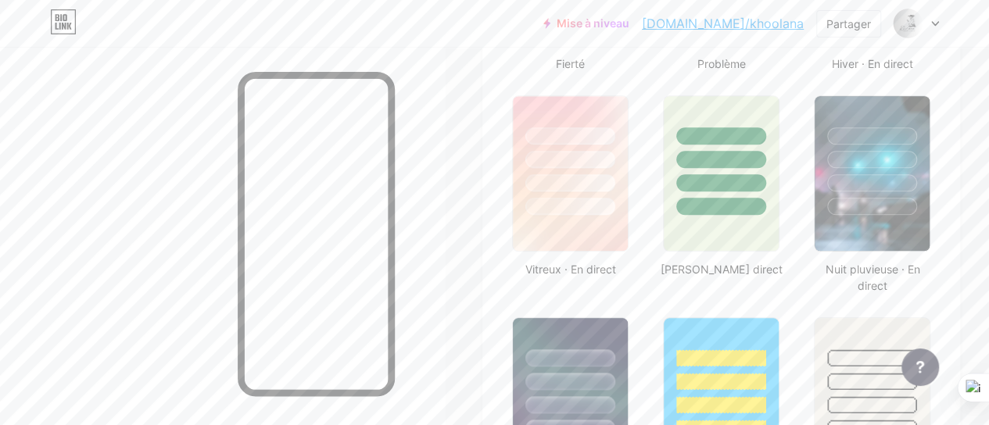
scroll to position [800, 0]
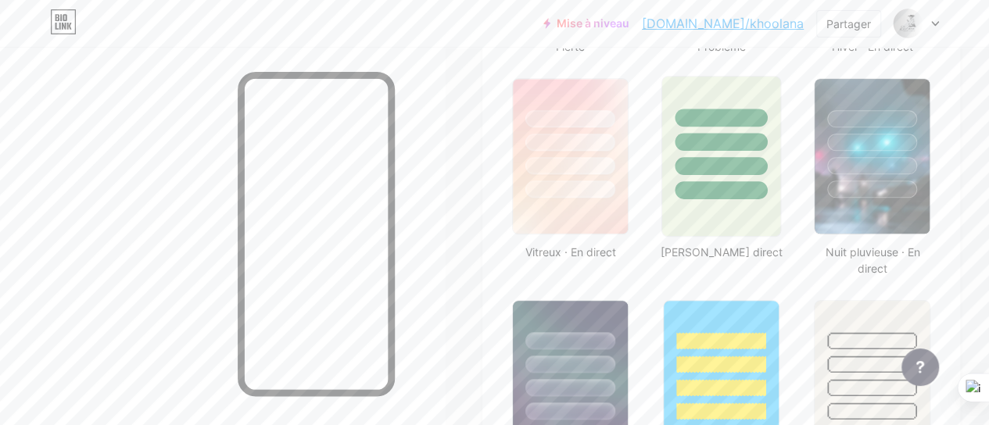
click at [759, 199] on div at bounding box center [721, 156] width 120 height 161
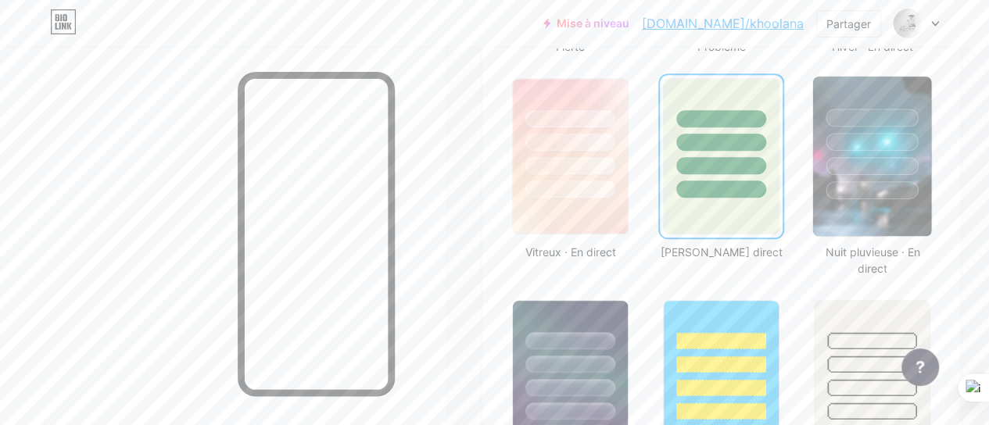
click at [877, 178] on div at bounding box center [872, 138] width 118 height 123
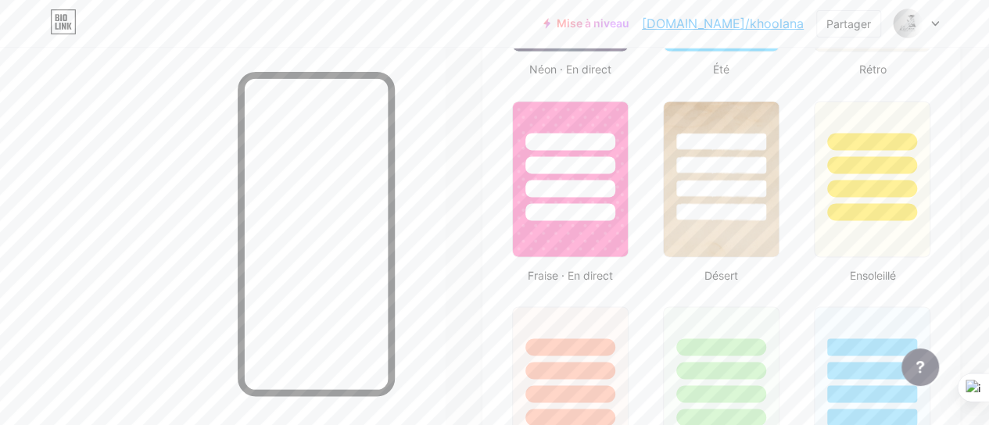
scroll to position [1201, 0]
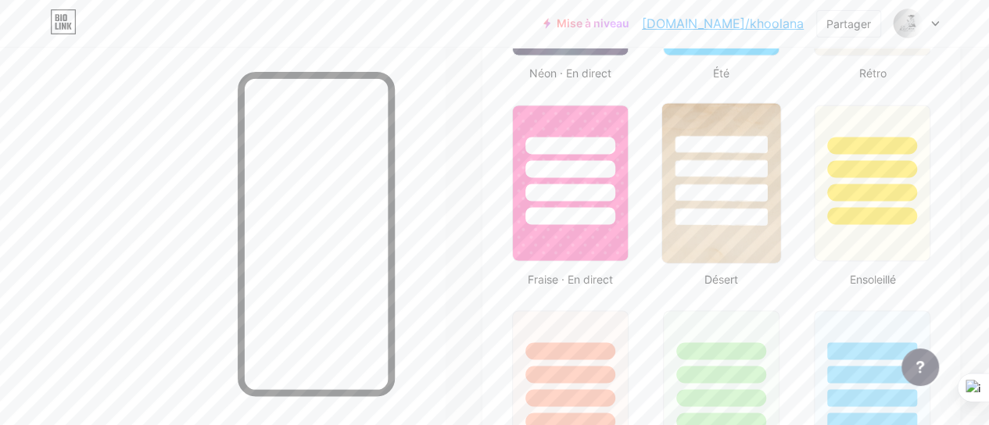
click at [696, 218] on div at bounding box center [722, 217] width 92 height 18
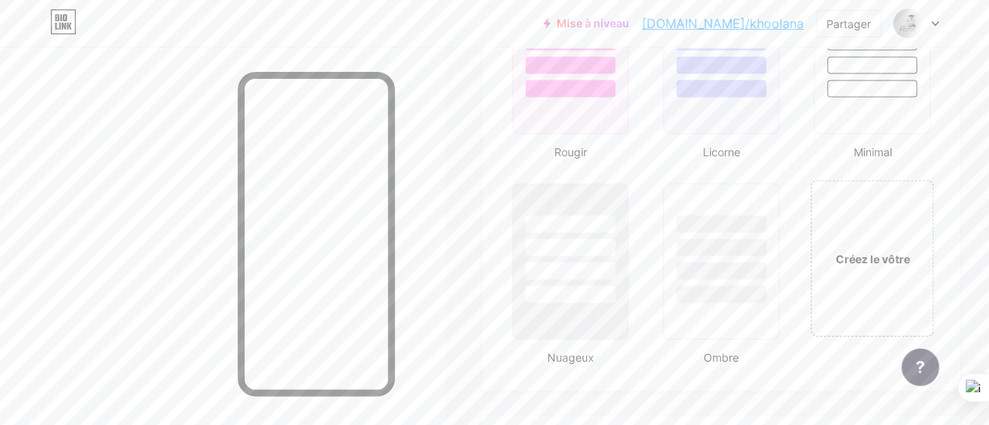
scroll to position [1743, 0]
click at [550, 252] on div at bounding box center [571, 244] width 92 height 18
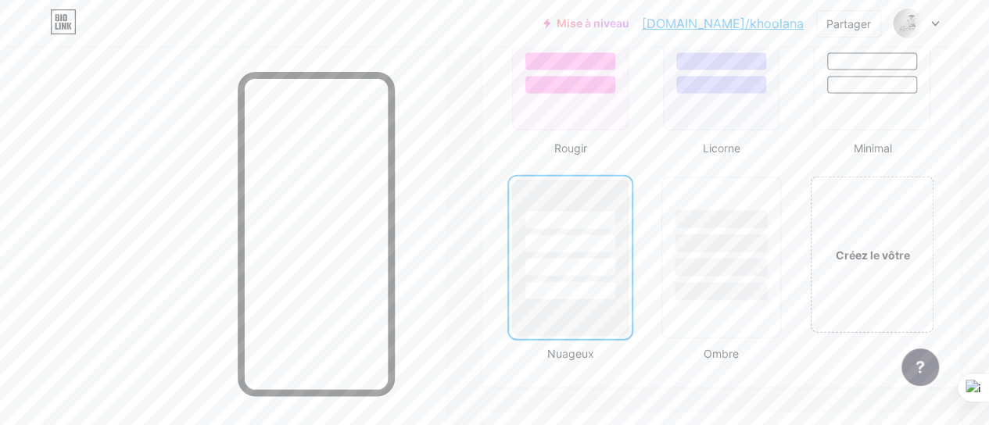
click at [721, 235] on div at bounding box center [722, 244] width 92 height 18
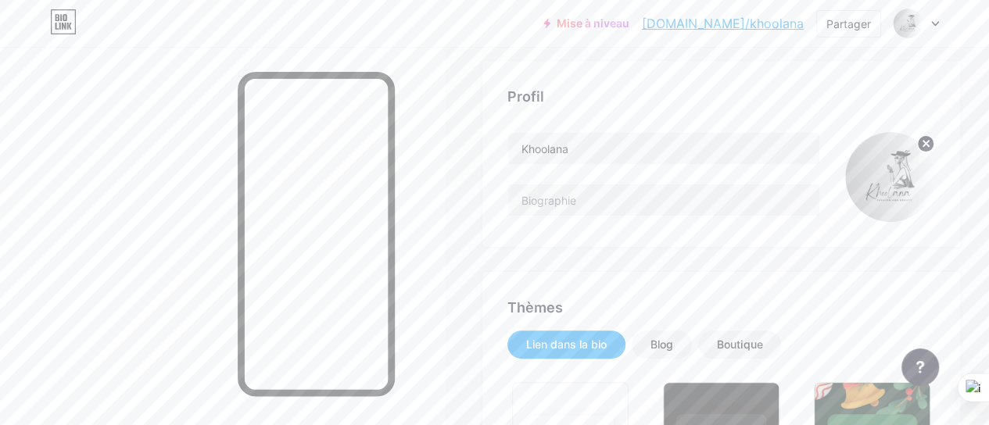
scroll to position [0, 0]
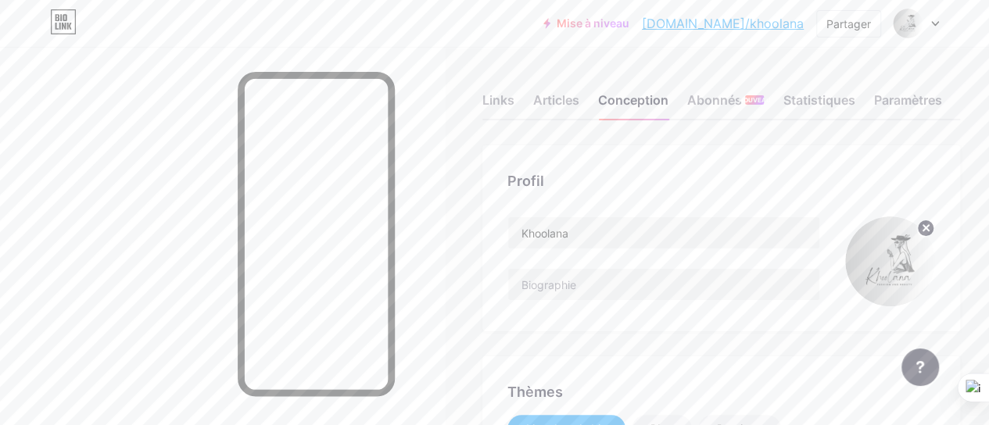
click at [182, 313] on div at bounding box center [222, 259] width 445 height 425
click at [890, 100] on font "Paramètres" at bounding box center [907, 100] width 68 height 16
